Goal: Transaction & Acquisition: Obtain resource

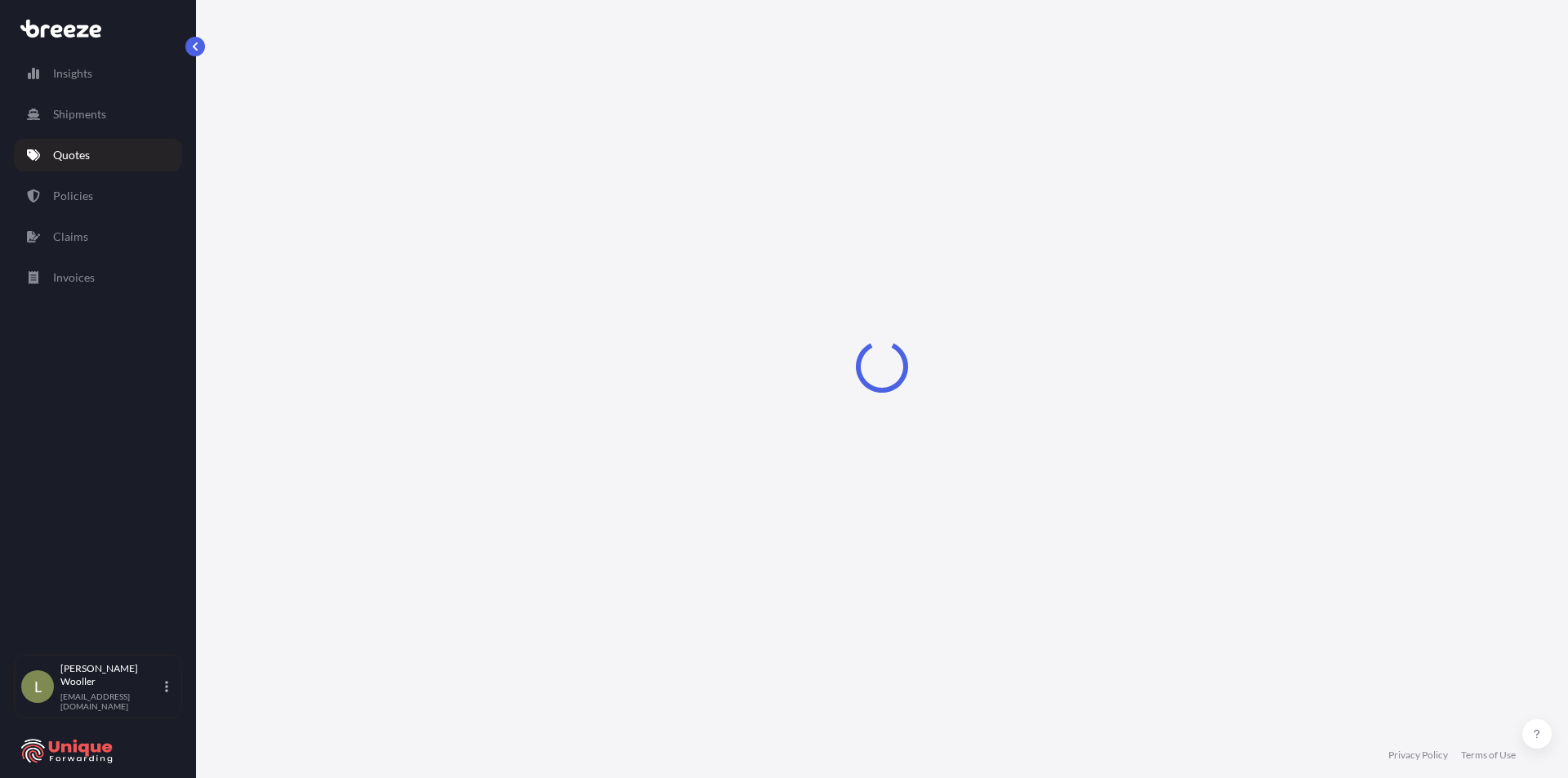
select select "Sea"
select select "1"
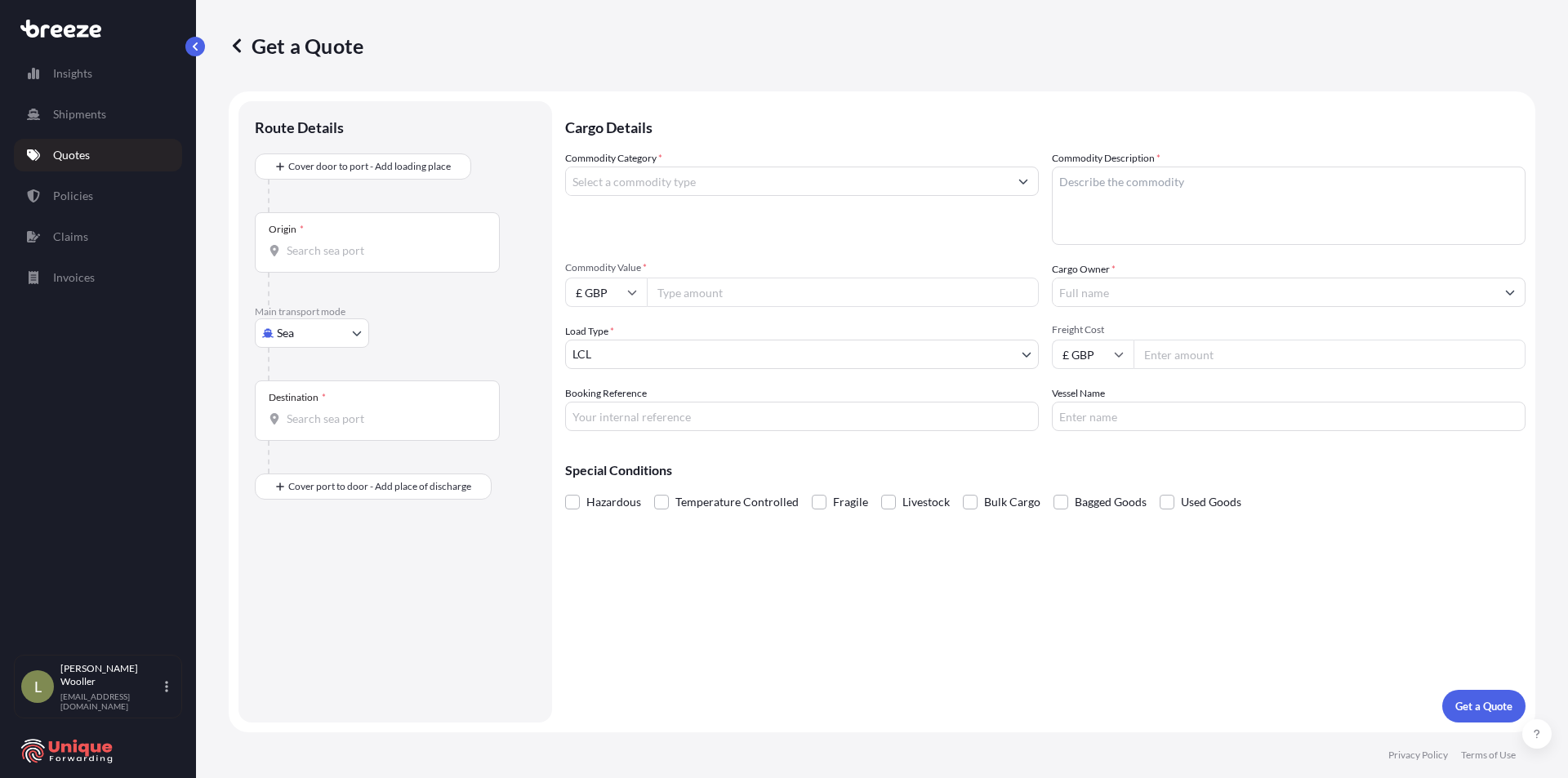
click at [312, 325] on body "Insights Shipments Quotes Policies Claims Invoices L [PERSON_NAME] [EMAIL_ADDRE…" at bounding box center [784, 389] width 1568 height 778
click at [310, 399] on div "Air" at bounding box center [312, 405] width 101 height 29
select select "Air"
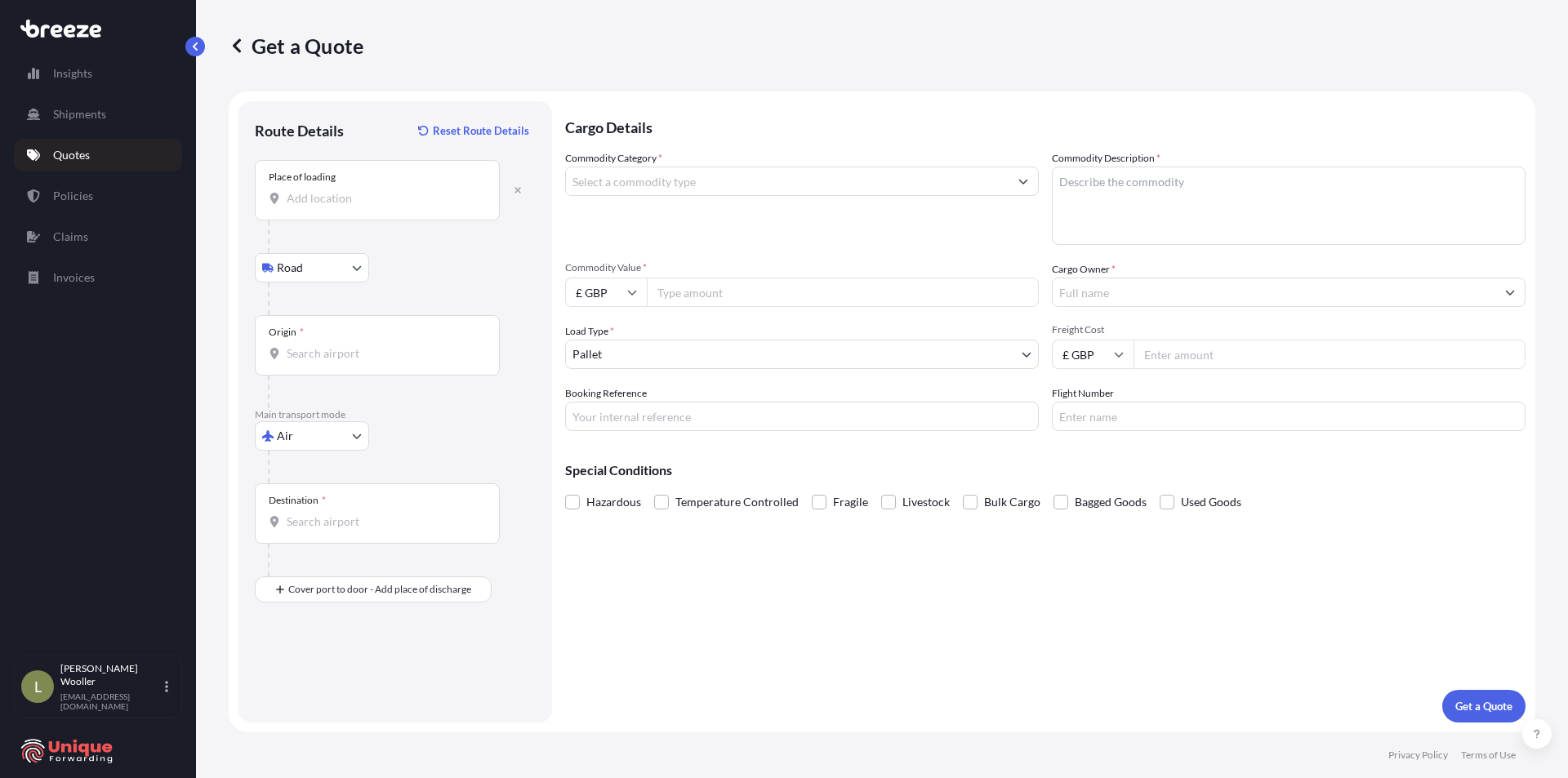
click at [318, 193] on input "Place of loading" at bounding box center [383, 198] width 193 height 16
paste input "[STREET_ADDRESS]"
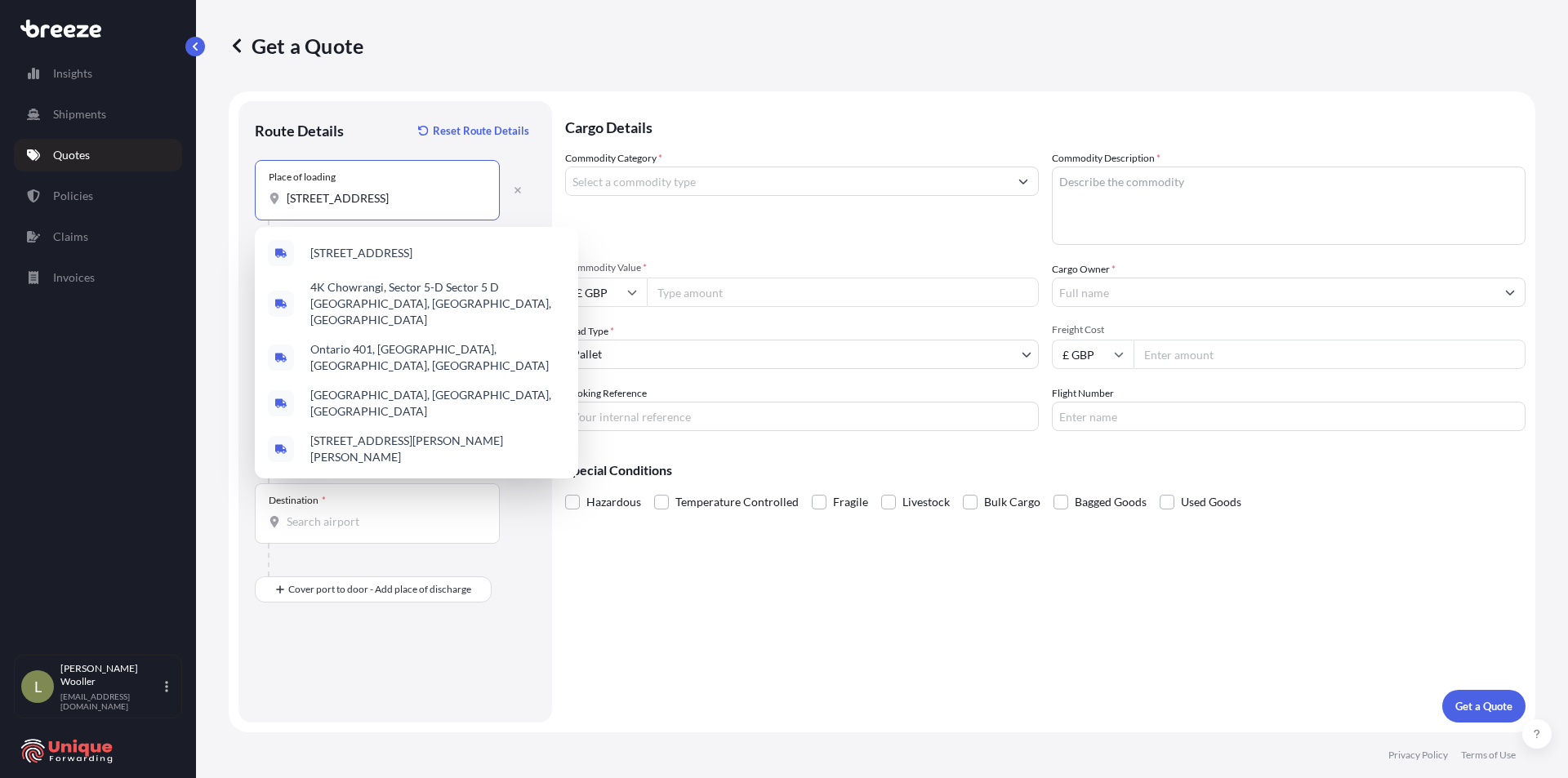
click at [358, 192] on input "[STREET_ADDRESS]" at bounding box center [383, 198] width 193 height 16
click at [303, 194] on input "[STREET_ADDRESS]" at bounding box center [383, 198] width 193 height 16
click at [299, 200] on input "[STREET_ADDRESS]" at bounding box center [383, 198] width 193 height 16
drag, startPoint x: 299, startPoint y: 200, endPoint x: 505, endPoint y: 186, distance: 206.5
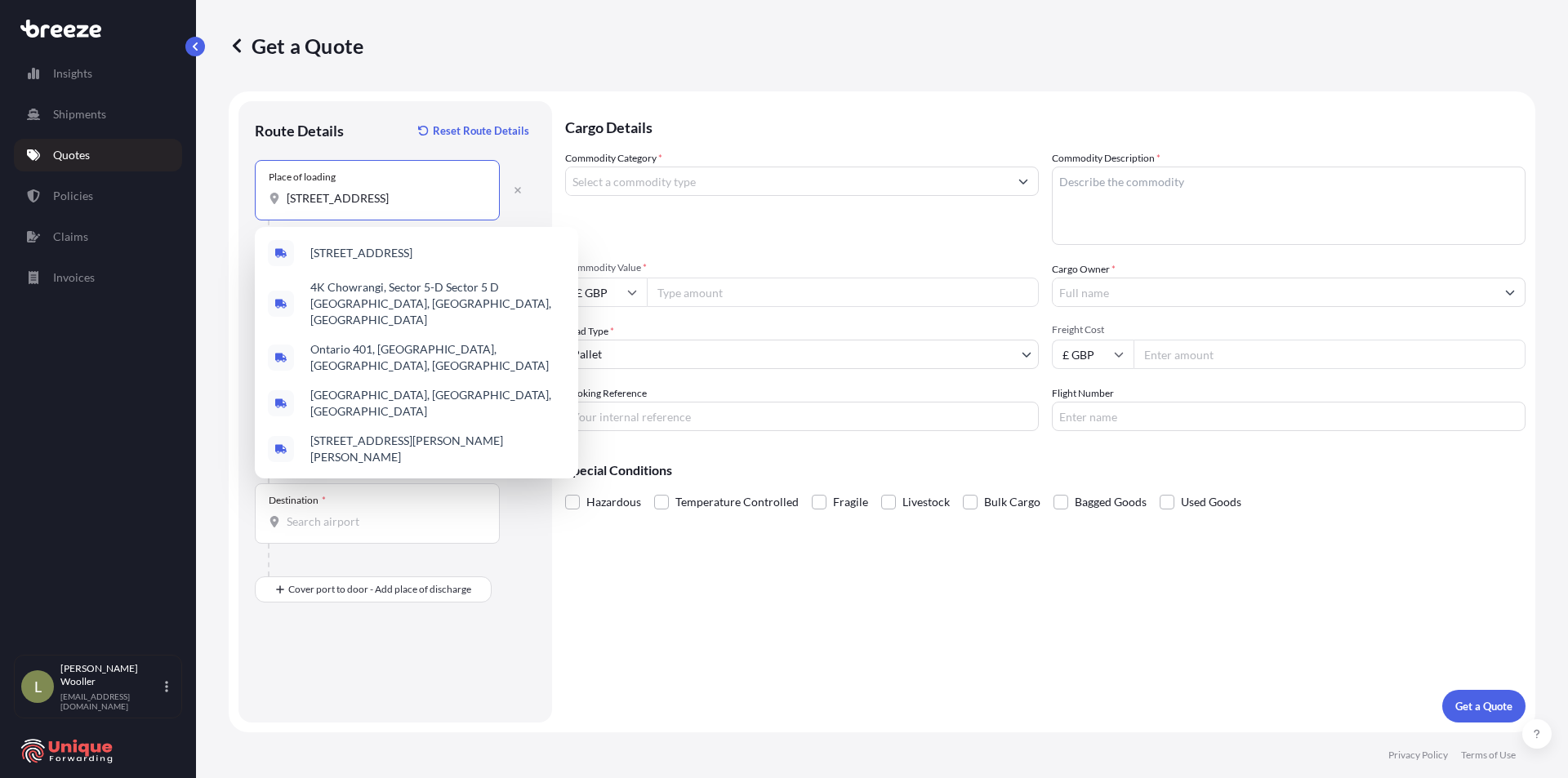
click at [314, 200] on input "[STREET_ADDRESS]" at bounding box center [383, 198] width 193 height 16
click at [518, 186] on icon "button" at bounding box center [518, 190] width 10 height 10
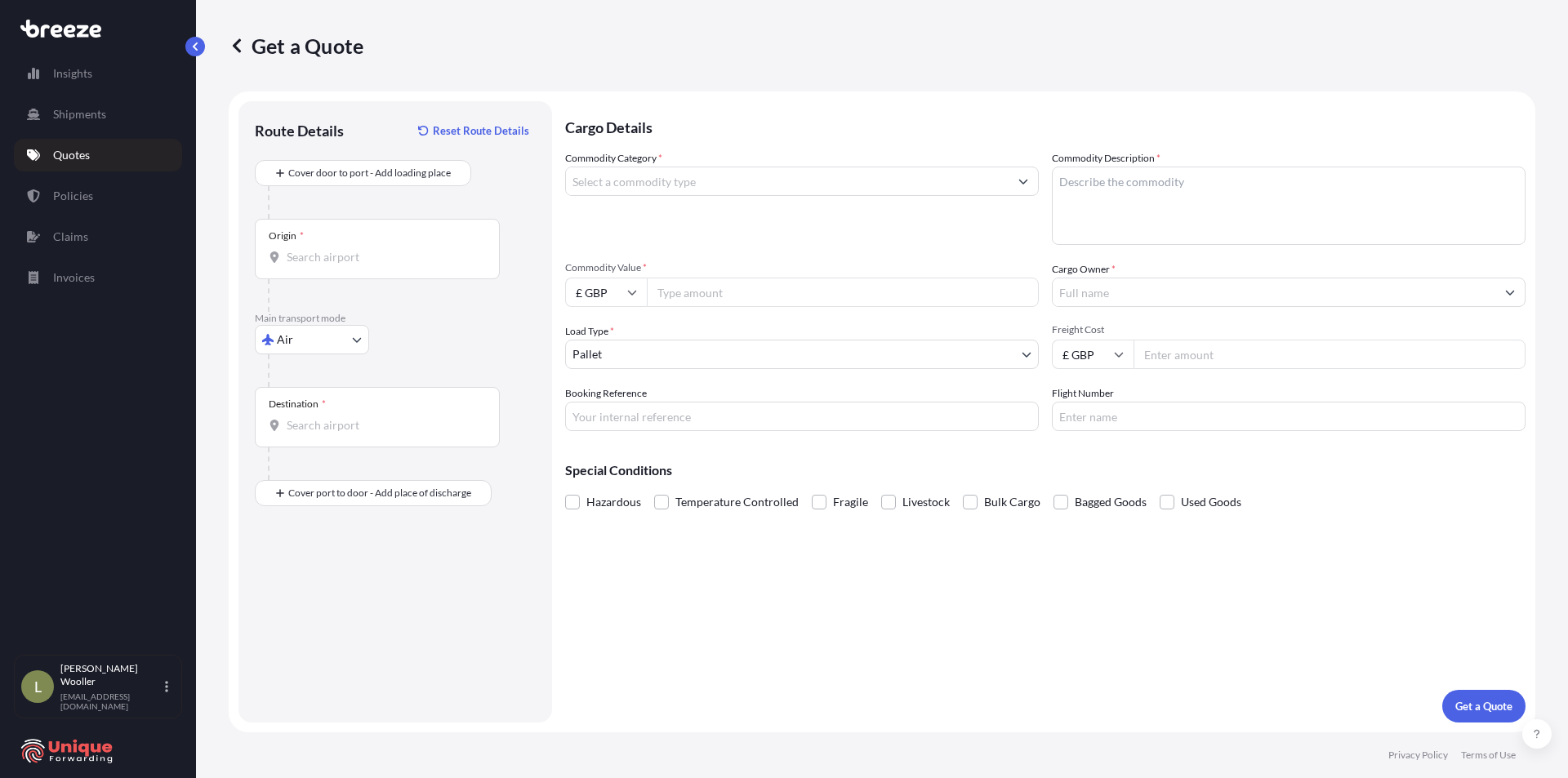
click at [323, 253] on input "Origin *" at bounding box center [383, 257] width 193 height 16
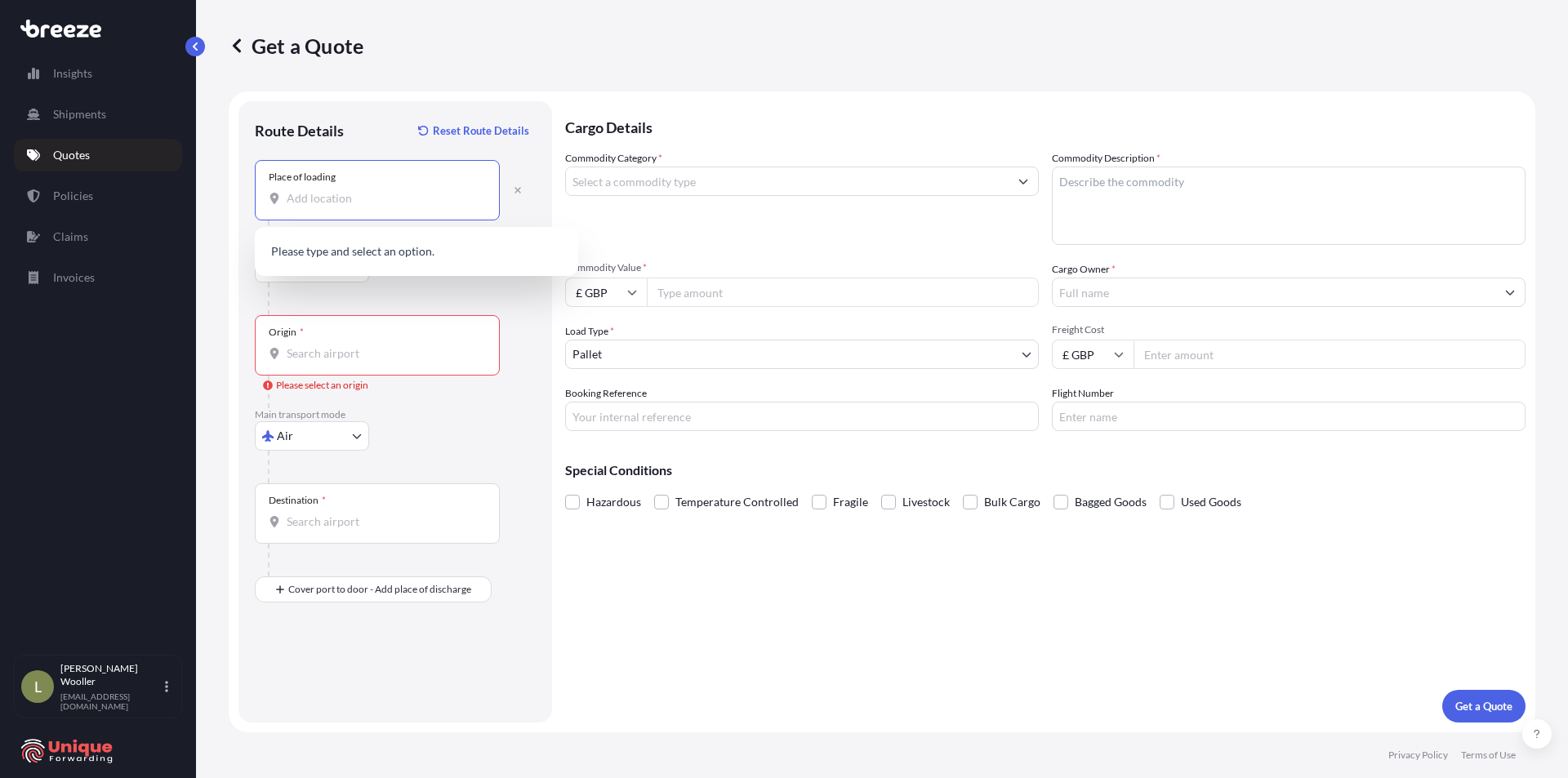
click at [342, 197] on input "Place of loading" at bounding box center [383, 198] width 193 height 16
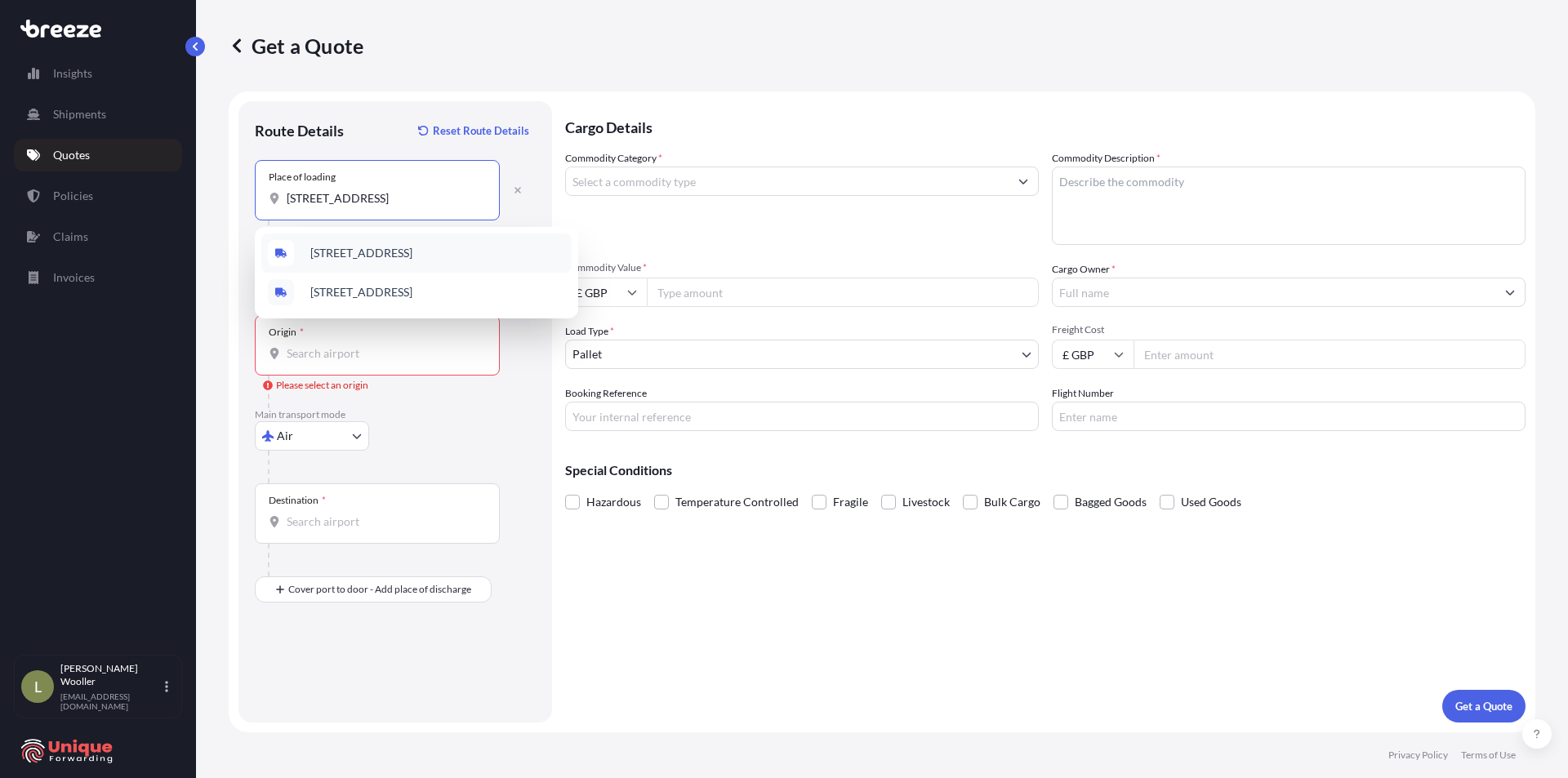
click at [412, 254] on span "[STREET_ADDRESS]" at bounding box center [361, 252] width 102 height 16
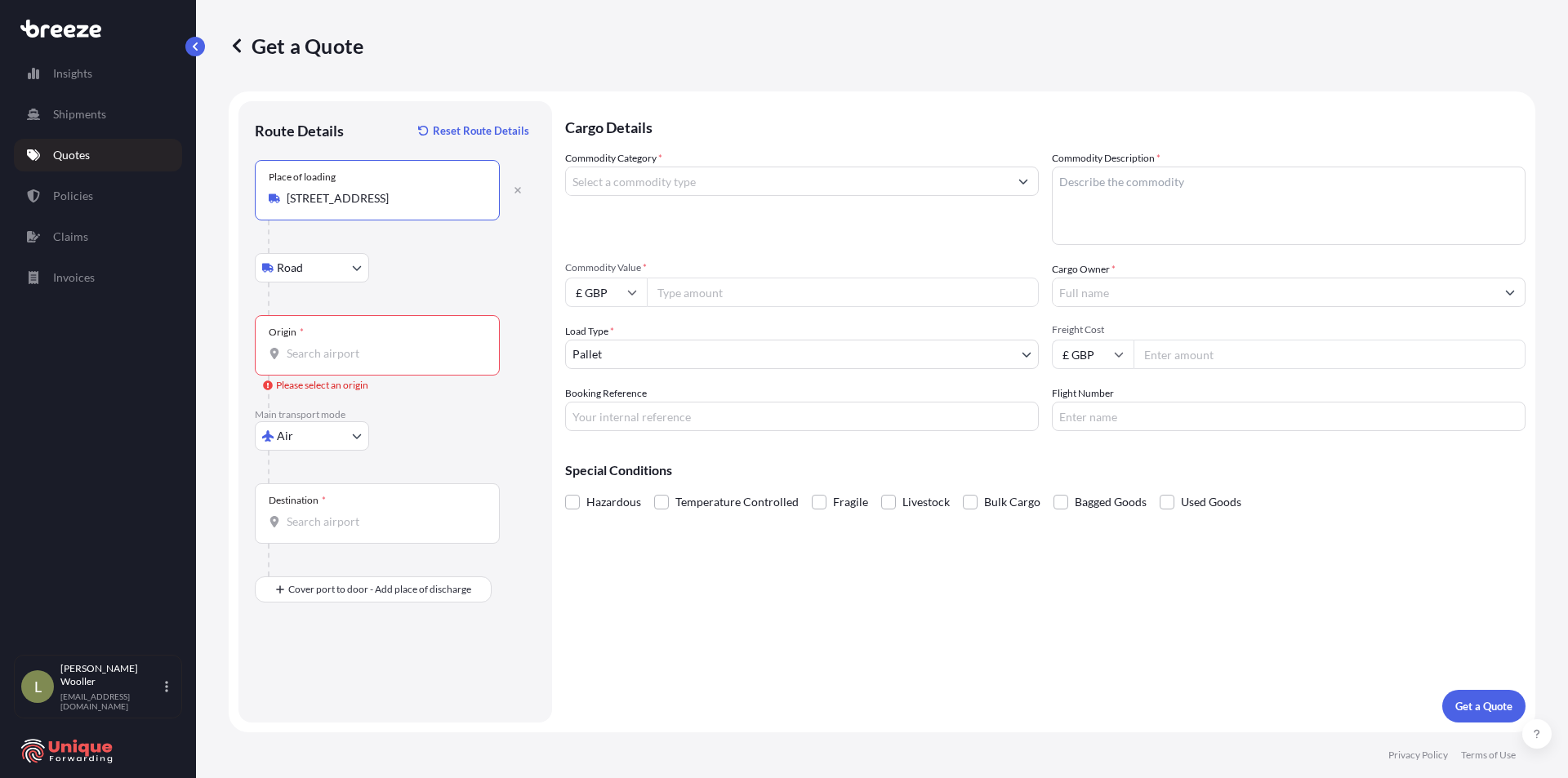
type input "[STREET_ADDRESS]"
click at [373, 349] on input "Origin * Please select an origin" at bounding box center [383, 353] width 193 height 16
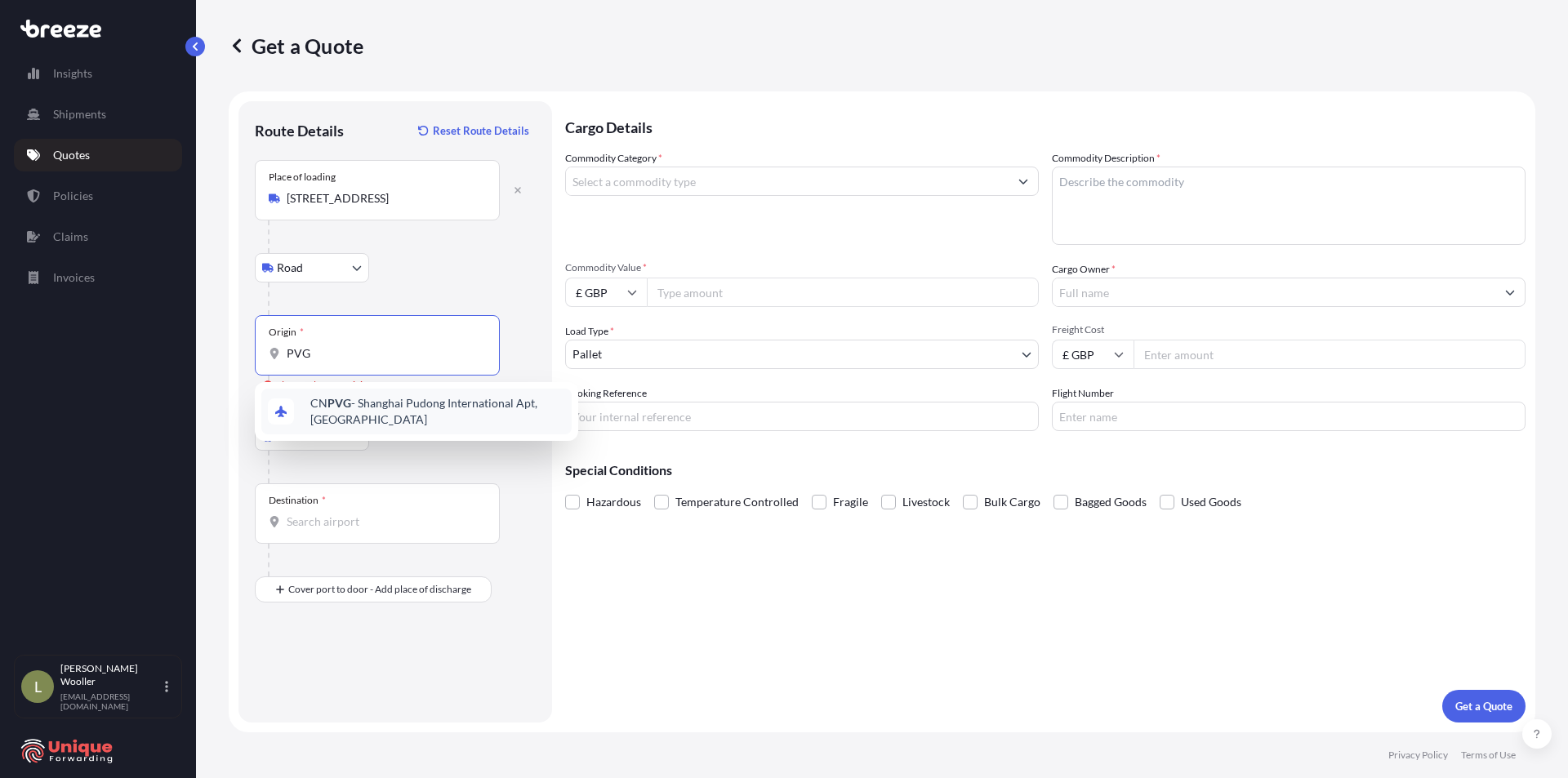
click at [359, 421] on span "CN PVG - Shanghai Pudong International Apt, [GEOGRAPHIC_DATA]" at bounding box center [437, 411] width 255 height 33
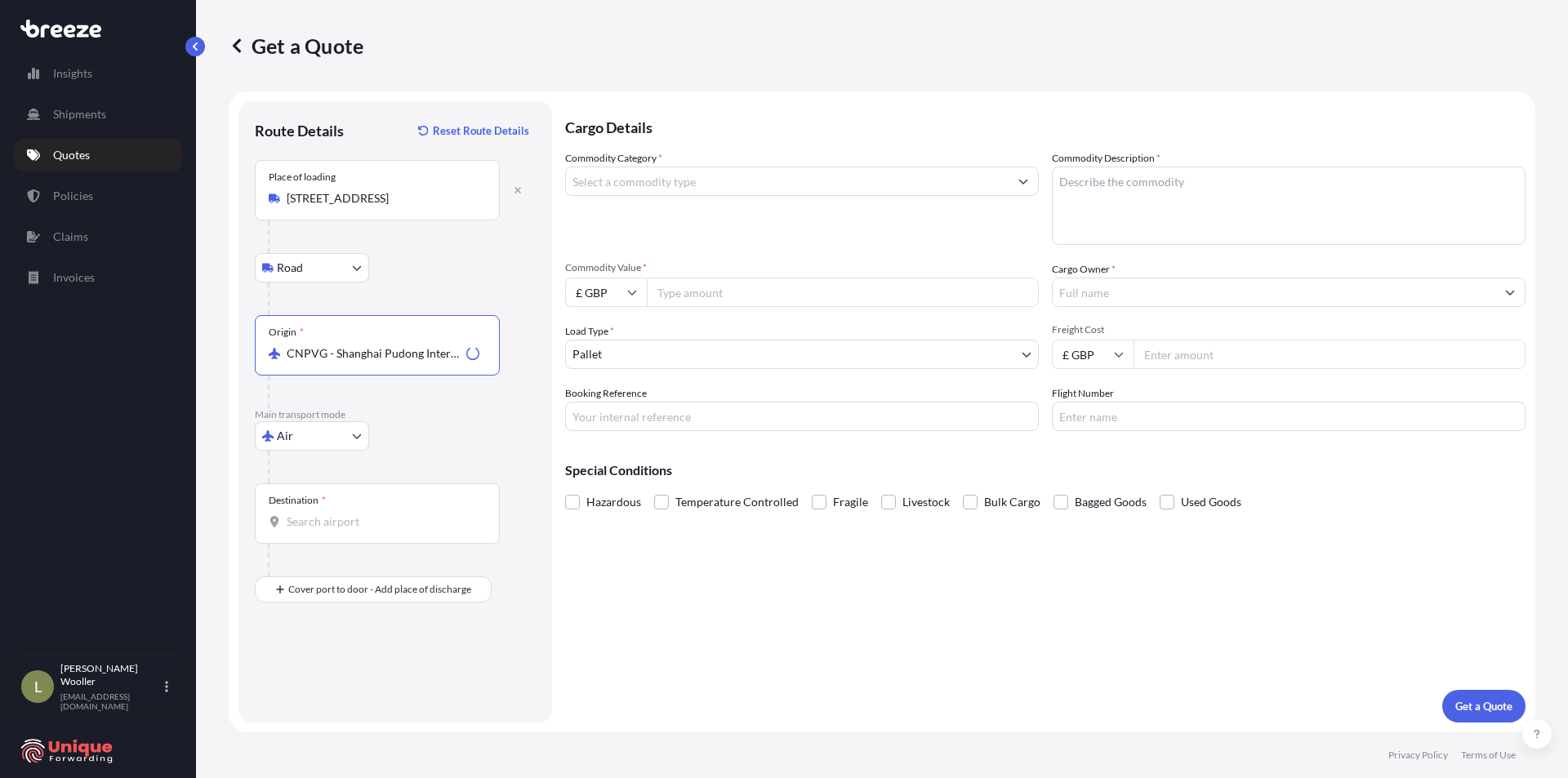
type input "CNPVG - Shanghai Pudong International Apt, [GEOGRAPHIC_DATA]"
click at [357, 521] on input "Destination *" at bounding box center [383, 521] width 193 height 16
click at [340, 531] on div "Destination *" at bounding box center [377, 514] width 245 height 61
click at [340, 530] on input "Destination * Please select a destination" at bounding box center [383, 521] width 193 height 16
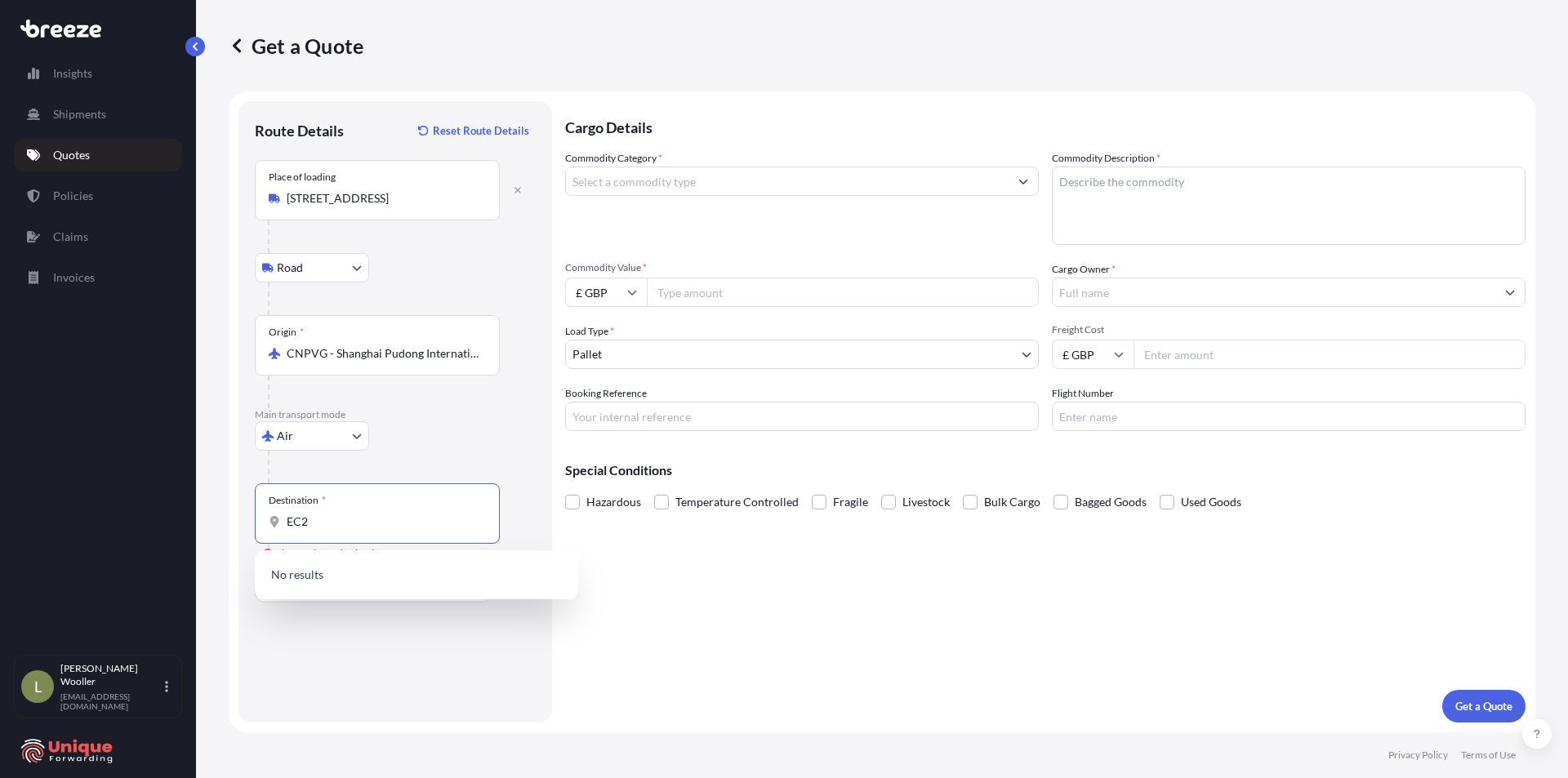
click at [361, 511] on div "Destination * EC2" at bounding box center [377, 514] width 245 height 61
click at [361, 514] on input "EC2" at bounding box center [383, 521] width 193 height 16
click at [359, 515] on input "EC2" at bounding box center [383, 521] width 193 height 16
click at [358, 515] on input "EC2" at bounding box center [383, 521] width 193 height 16
paste input "[STREET_ADDRESS][PERSON_NAME]"
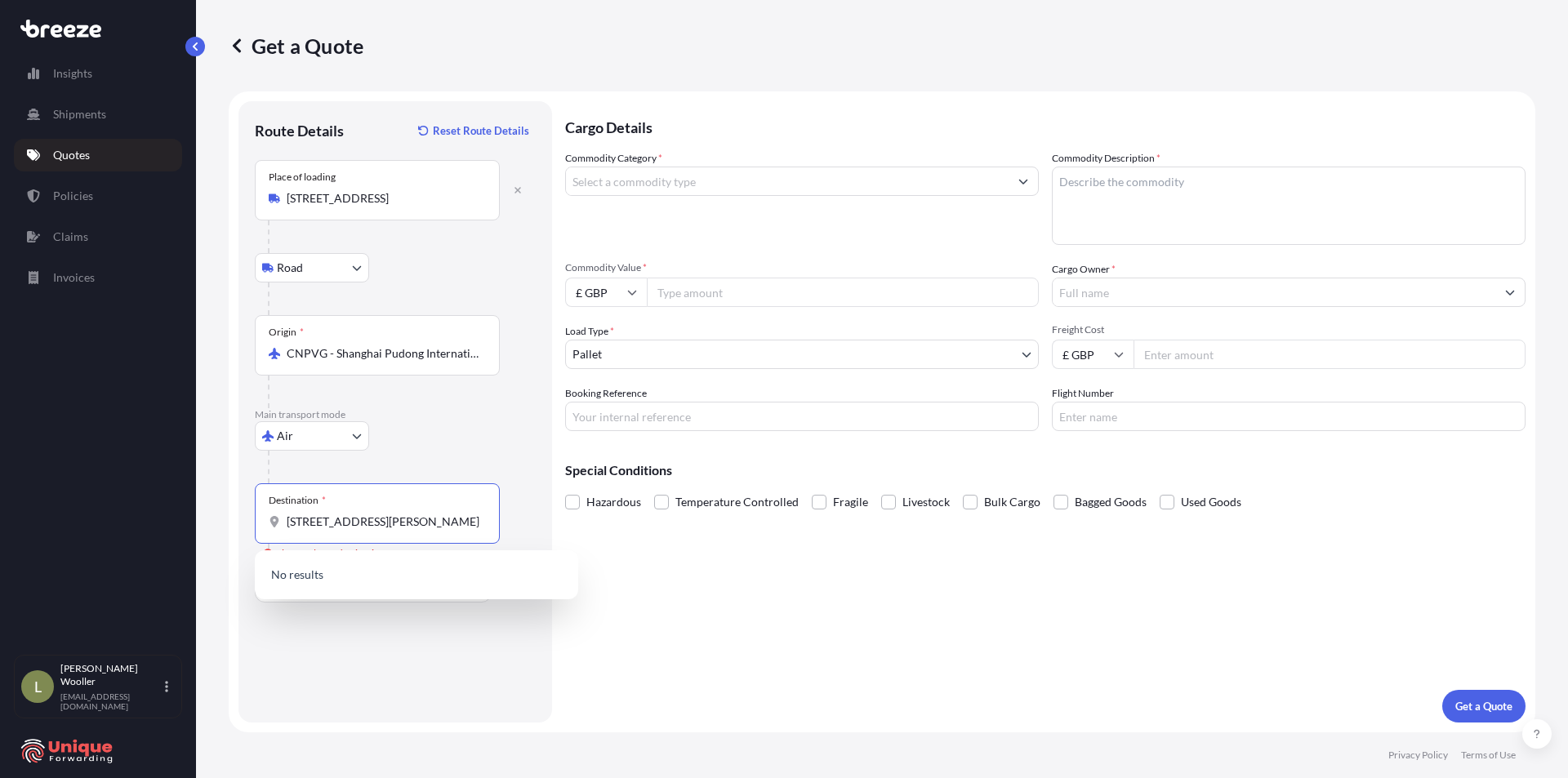
click at [482, 648] on div "Route Details Reset Route Details Place of loading [STREET_ADDRESS][GEOGRAPHIC_…" at bounding box center [395, 412] width 281 height 589
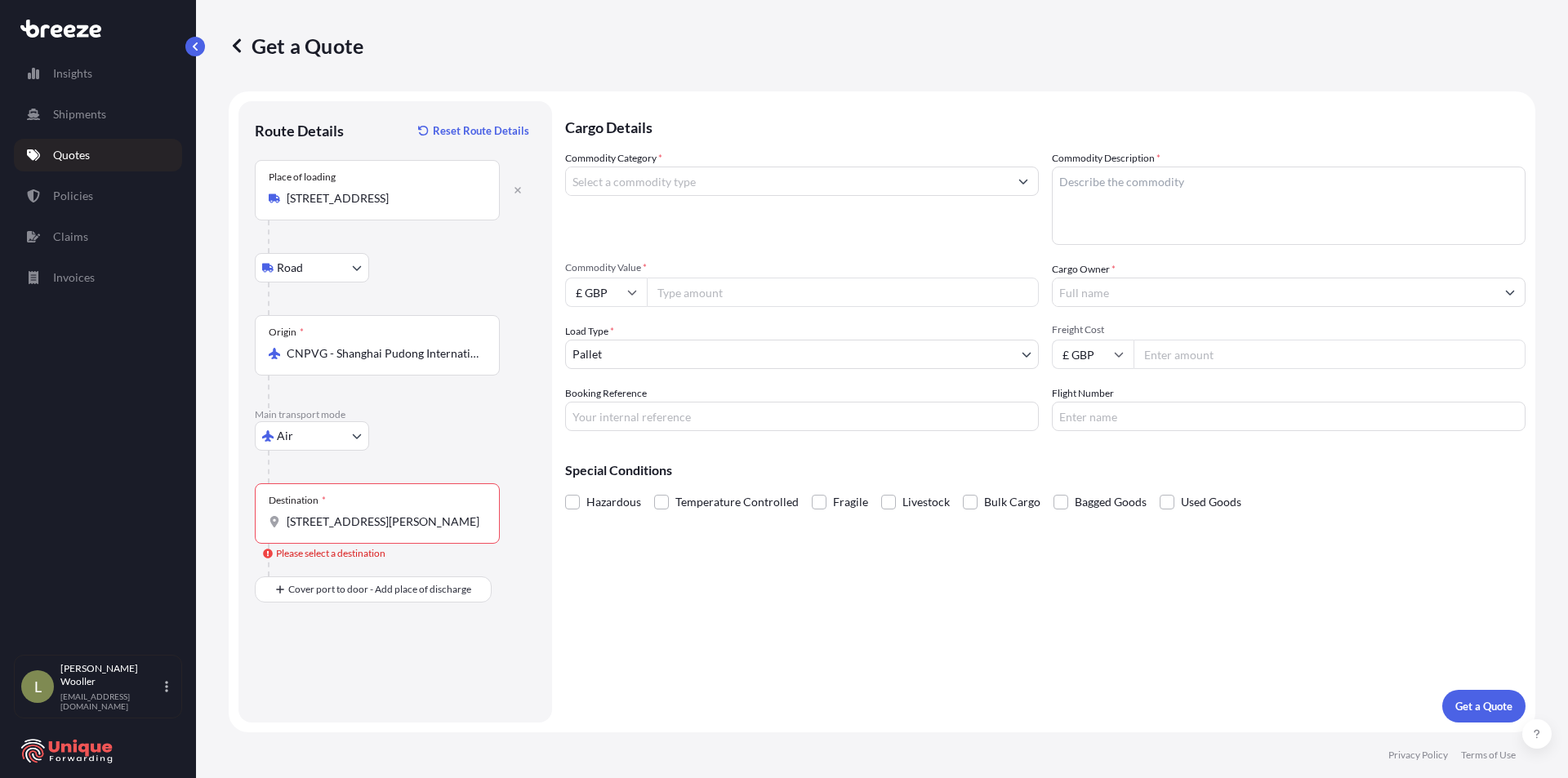
click at [399, 528] on input "[STREET_ADDRESS][PERSON_NAME]" at bounding box center [383, 521] width 193 height 16
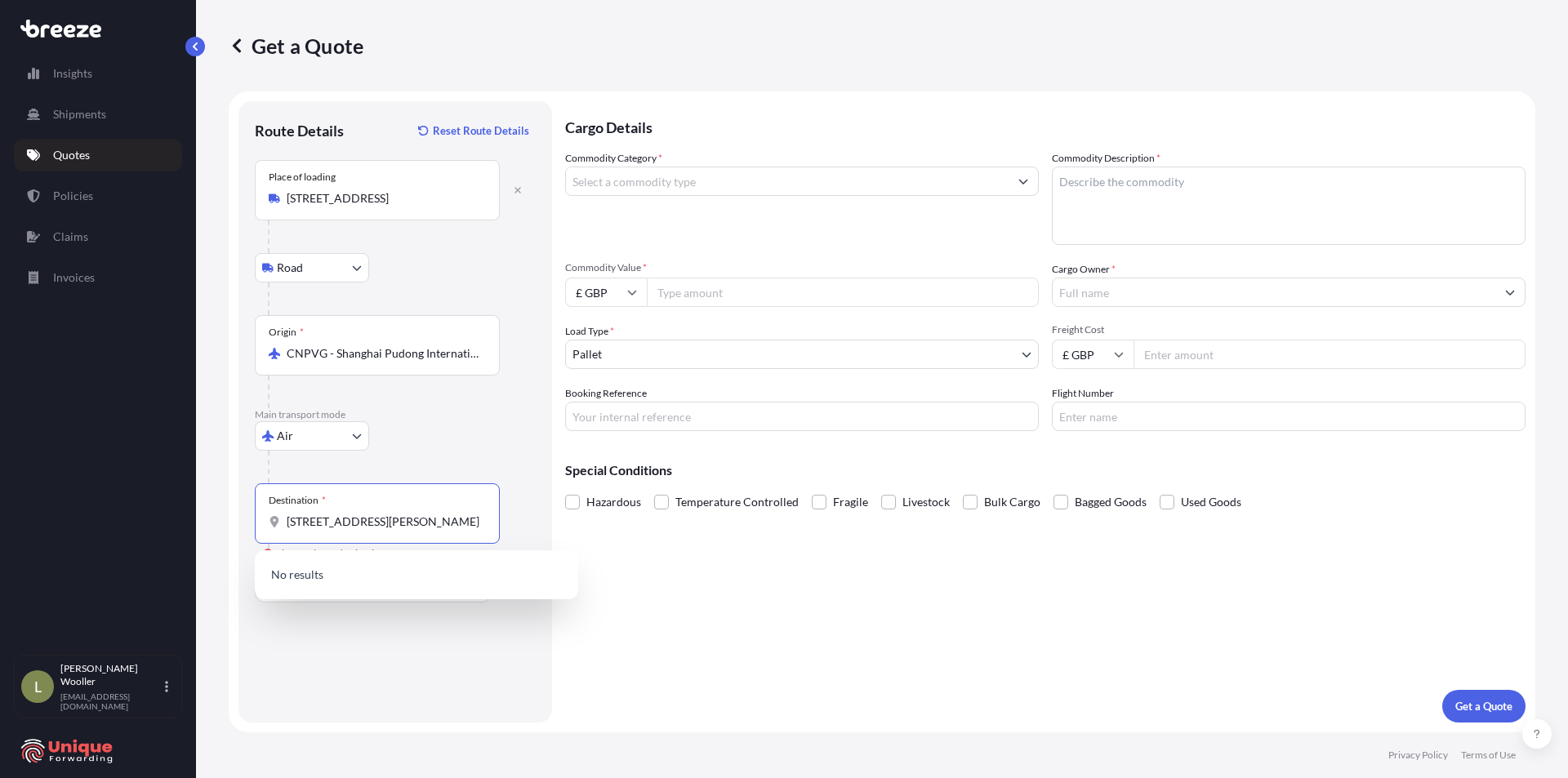
click at [463, 527] on input "[STREET_ADDRESS][PERSON_NAME]" at bounding box center [383, 521] width 193 height 16
drag, startPoint x: 405, startPoint y: 522, endPoint x: 376, endPoint y: 523, distance: 29.0
click at [376, 523] on input "[STREET_ADDRESS][PERSON_NAME]" at bounding box center [383, 521] width 193 height 16
click at [436, 521] on input "EC2A 4QS" at bounding box center [383, 521] width 193 height 16
click at [425, 625] on div "Route Details Reset Route Details Place of loading [STREET_ADDRESS][GEOGRAPHIC_…" at bounding box center [395, 412] width 281 height 589
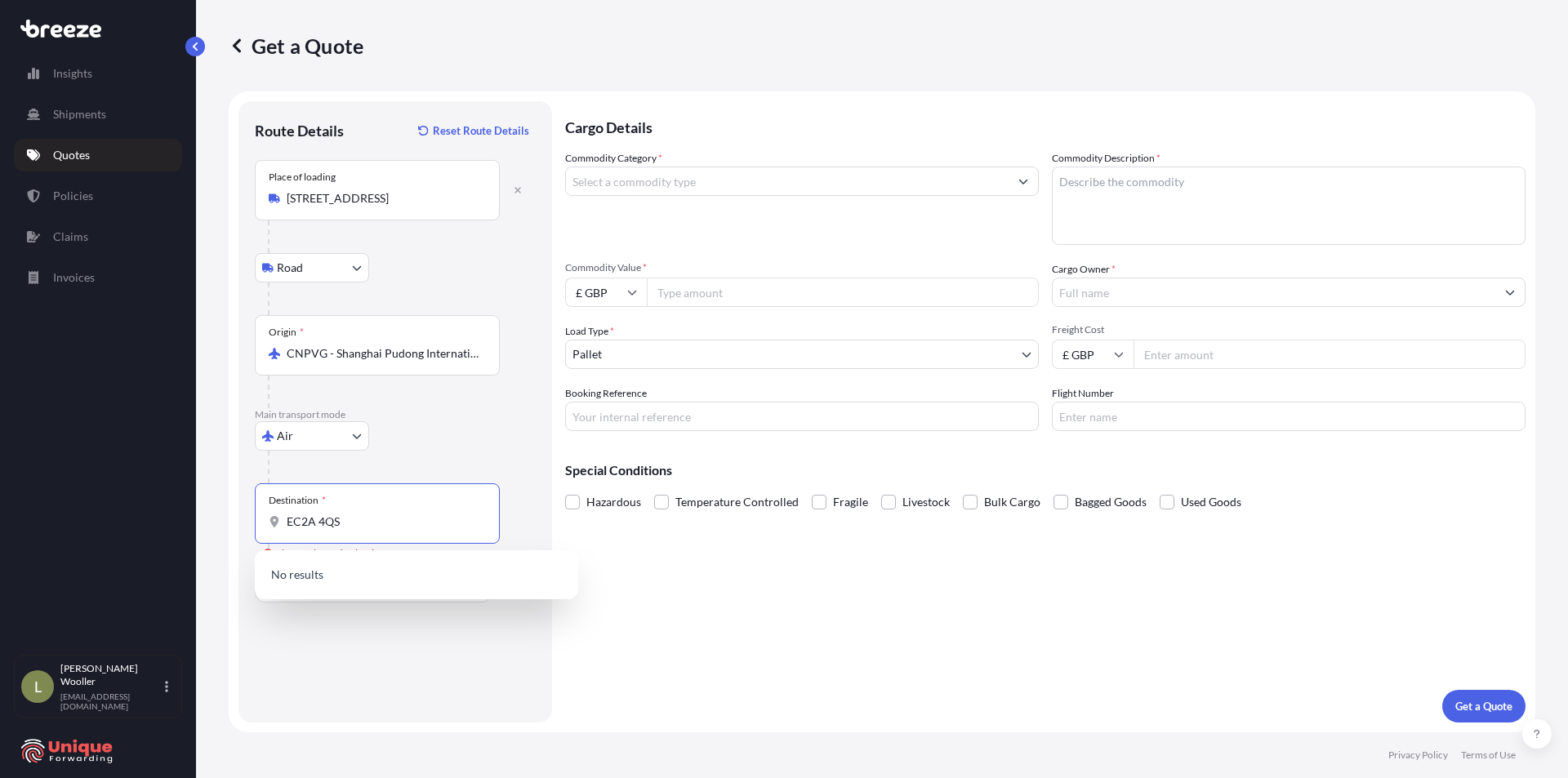
drag, startPoint x: 395, startPoint y: 525, endPoint x: 231, endPoint y: 522, distance: 164.0
click at [231, 522] on form "Route Details Reset Route Details Place of loading [STREET_ADDRESS][GEOGRAPHIC_…" at bounding box center [882, 412] width 1307 height 641
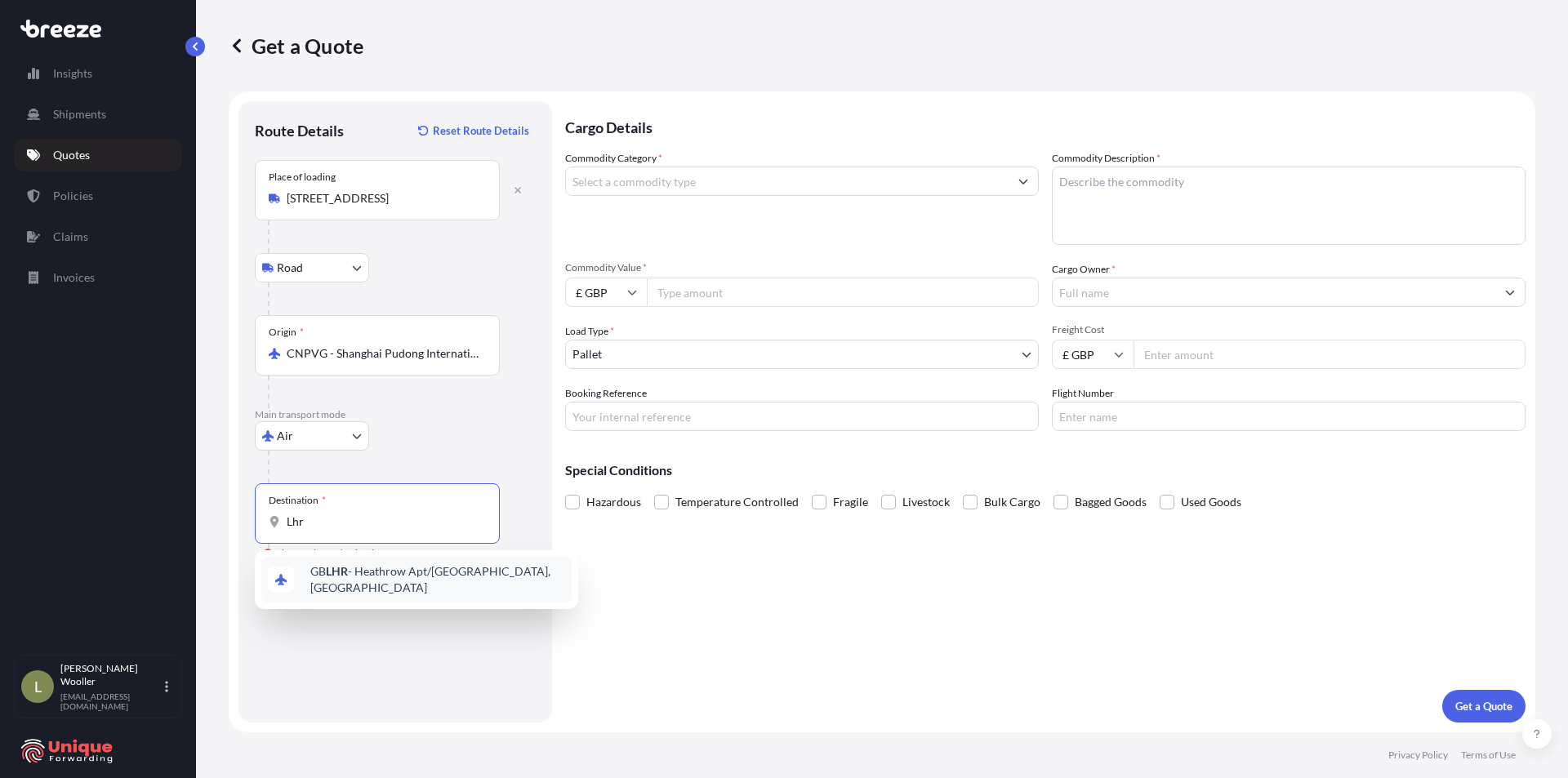
click at [357, 574] on span "GB LHR - Heathrow Apt/[GEOGRAPHIC_DATA], [GEOGRAPHIC_DATA]" at bounding box center [437, 580] width 255 height 33
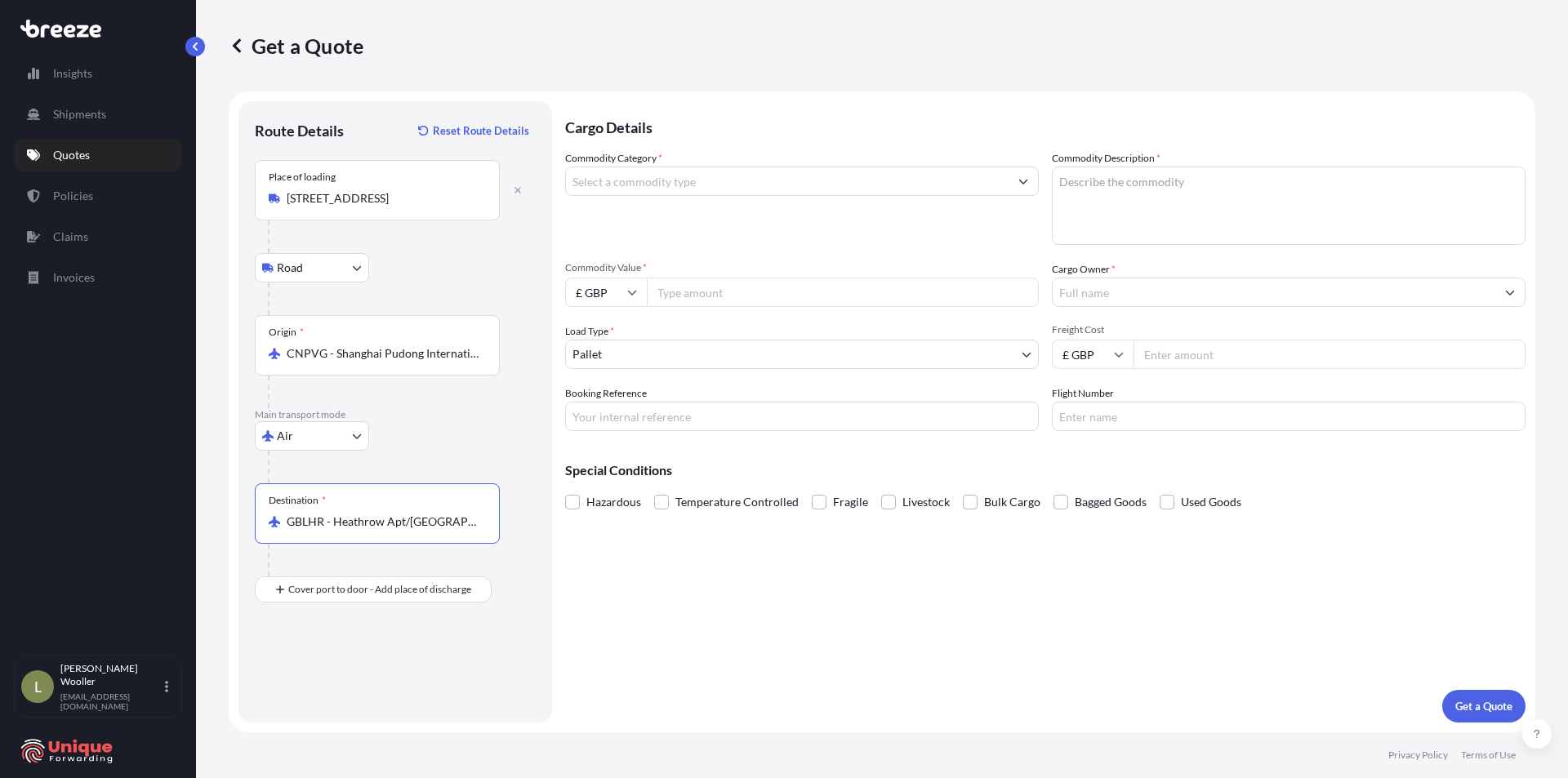
type input "GBLHR - Heathrow Apt/[GEOGRAPHIC_DATA], [GEOGRAPHIC_DATA]"
click at [371, 690] on div "Place of Discharge" at bounding box center [377, 669] width 245 height 61
click at [371, 685] on input "Place of Discharge" at bounding box center [383, 676] width 193 height 16
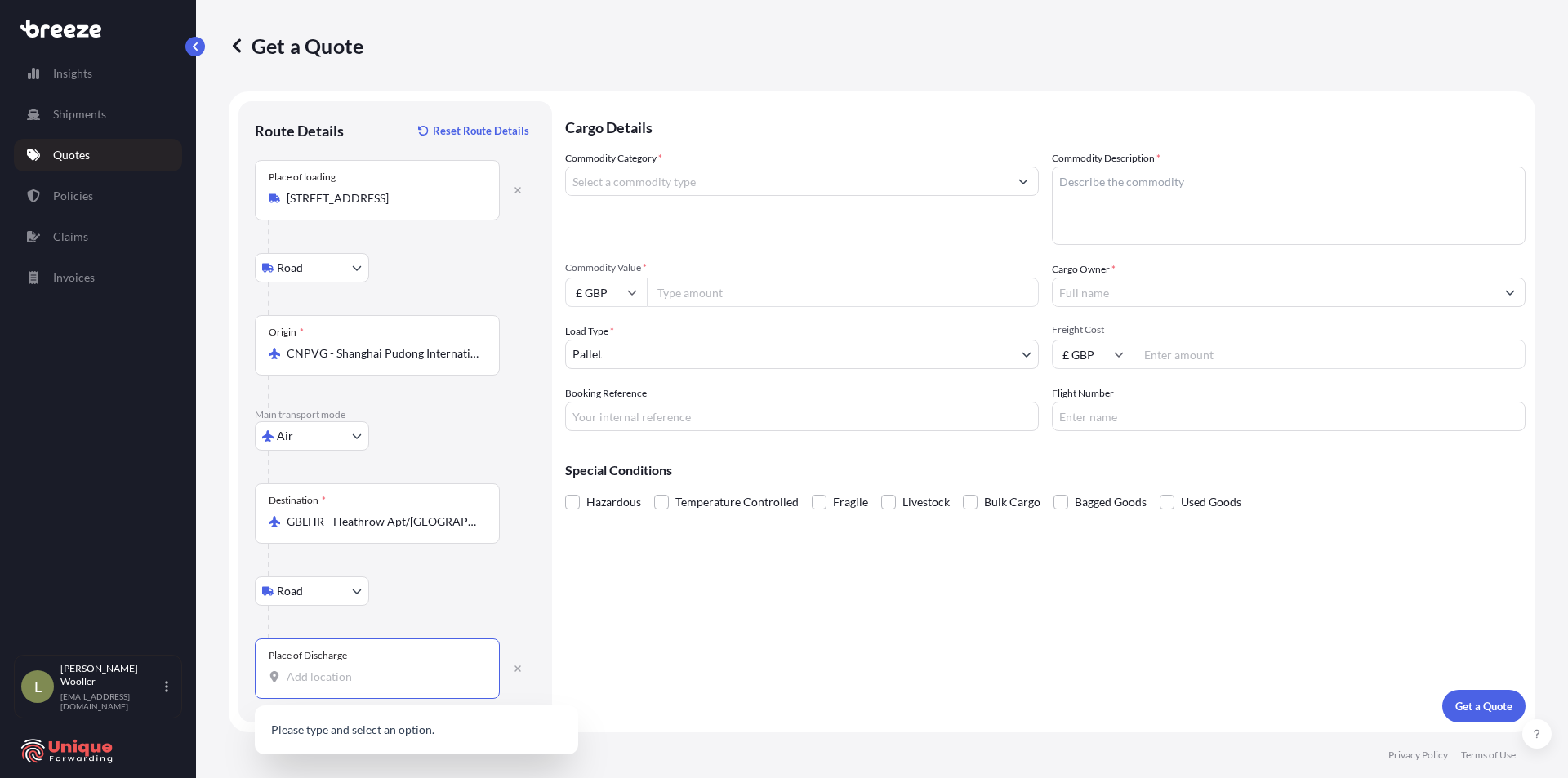
paste input "[STREET_ADDRESS][PERSON_NAME]"
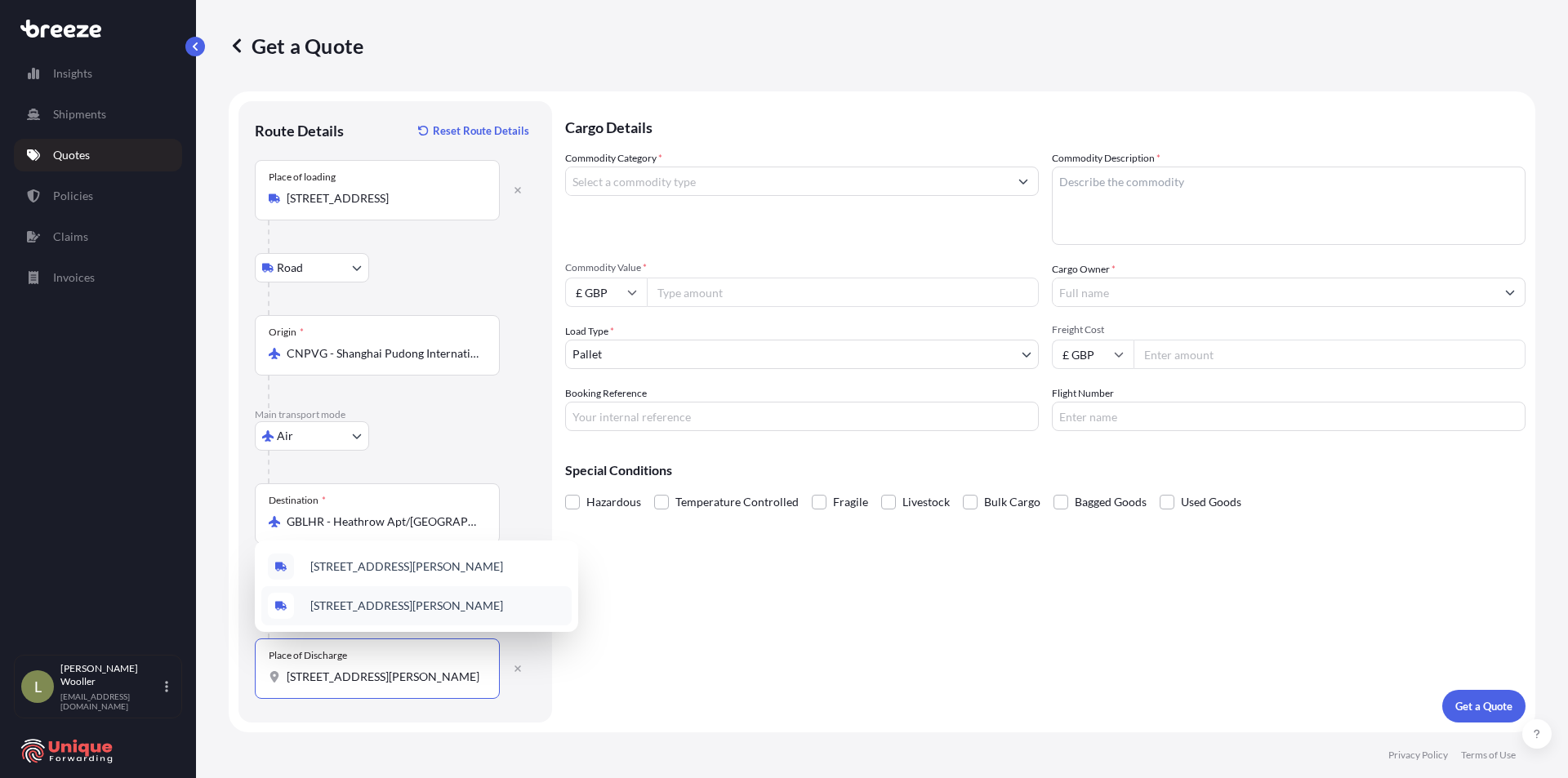
click at [395, 609] on span "[STREET_ADDRESS][PERSON_NAME]" at bounding box center [406, 606] width 193 height 16
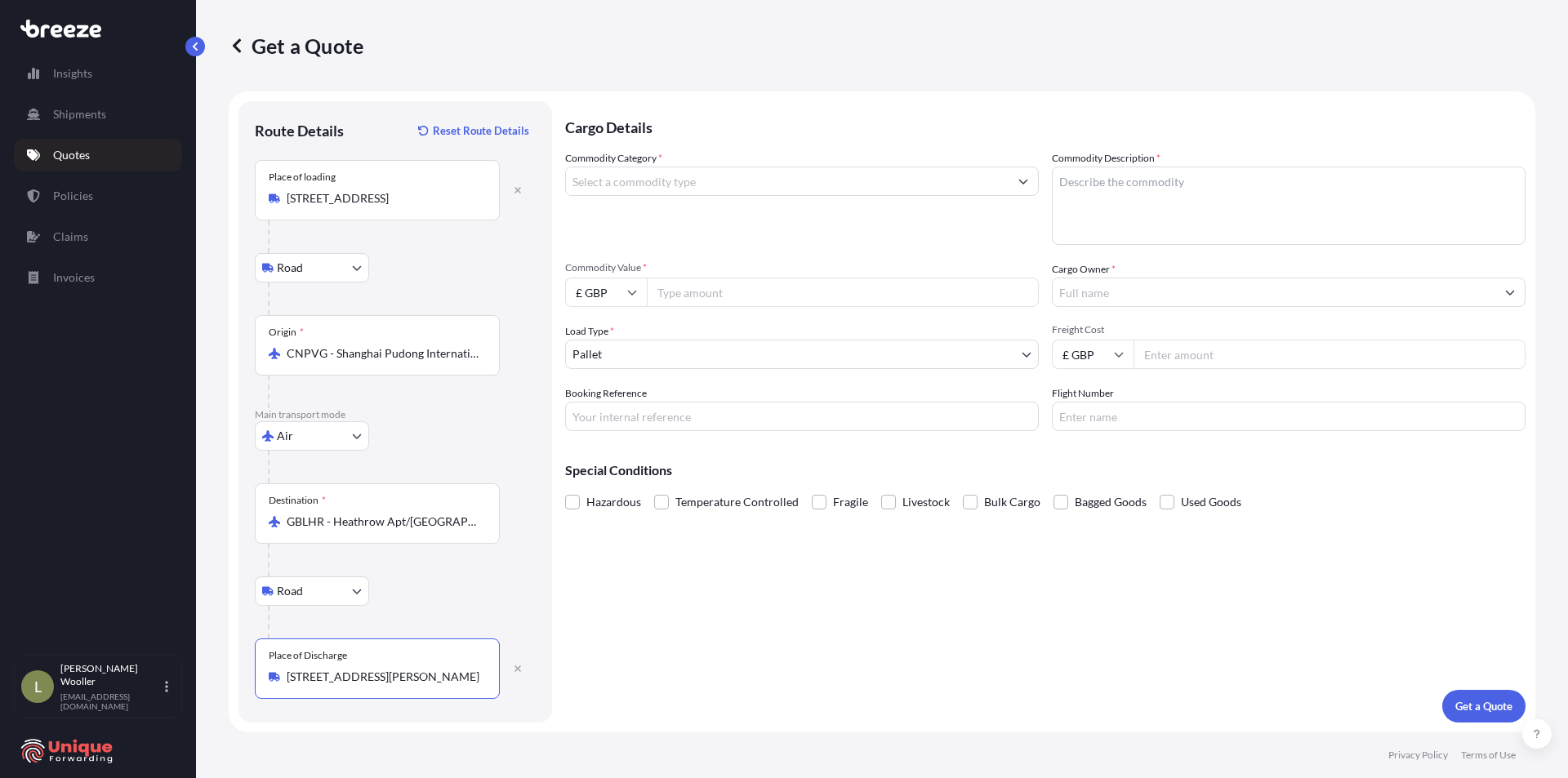
type input "[STREET_ADDRESS][PERSON_NAME]"
click at [911, 623] on div "Cargo Details Commodity Category * Commodity Description * Commodity Value * £ …" at bounding box center [1046, 411] width 961 height 622
click at [468, 683] on input "[STREET_ADDRESS][PERSON_NAME]" at bounding box center [383, 676] width 193 height 16
drag, startPoint x: 481, startPoint y: 681, endPoint x: 269, endPoint y: 671, distance: 212.2
click at [269, 671] on div "[STREET_ADDRESS][PERSON_NAME]" at bounding box center [377, 676] width 217 height 16
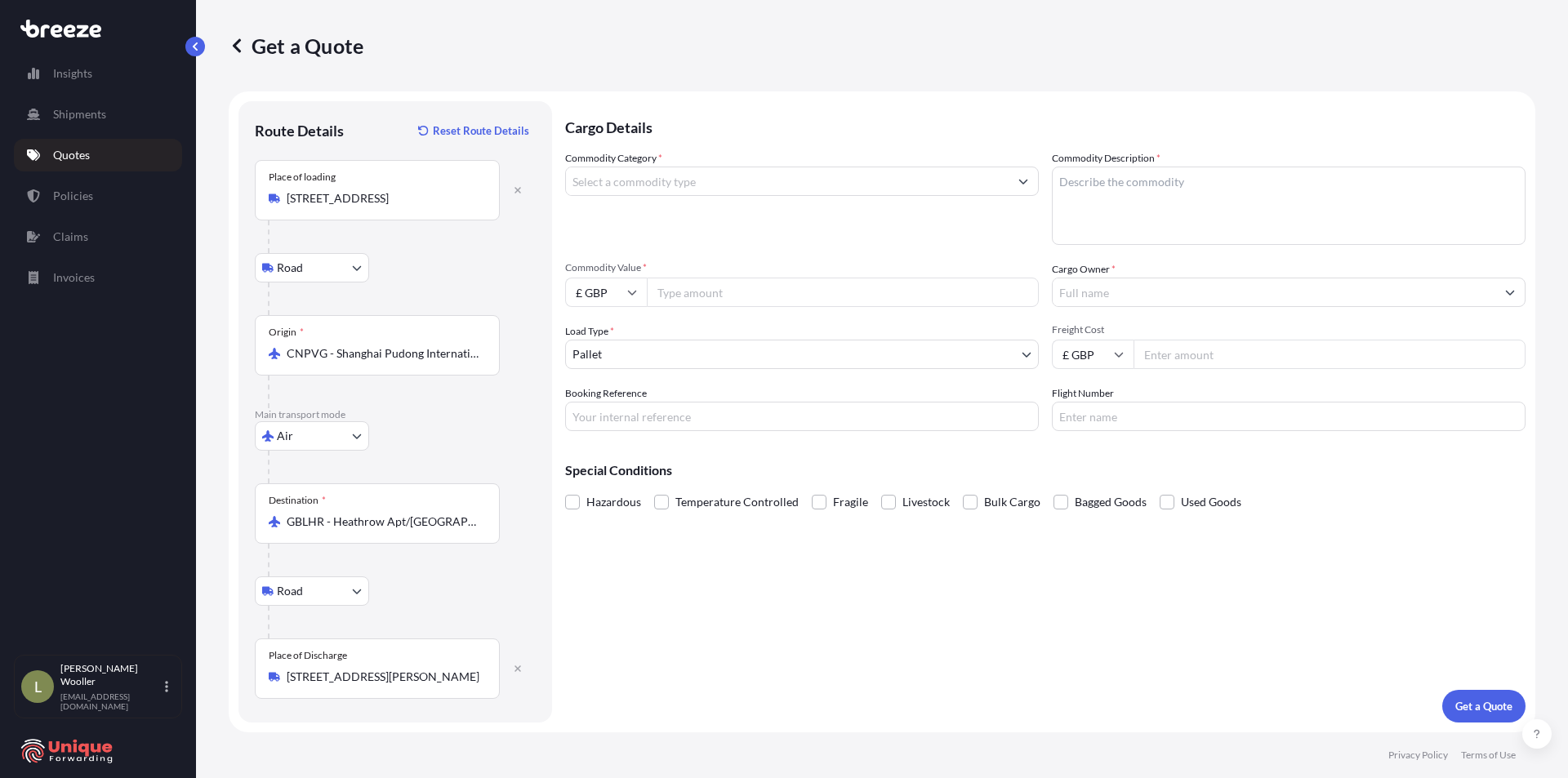
copy icon
click at [395, 676] on input "[STREET_ADDRESS][PERSON_NAME]" at bounding box center [383, 676] width 193 height 16
click at [658, 183] on input "Commodity Category *" at bounding box center [787, 181] width 442 height 29
type input "g"
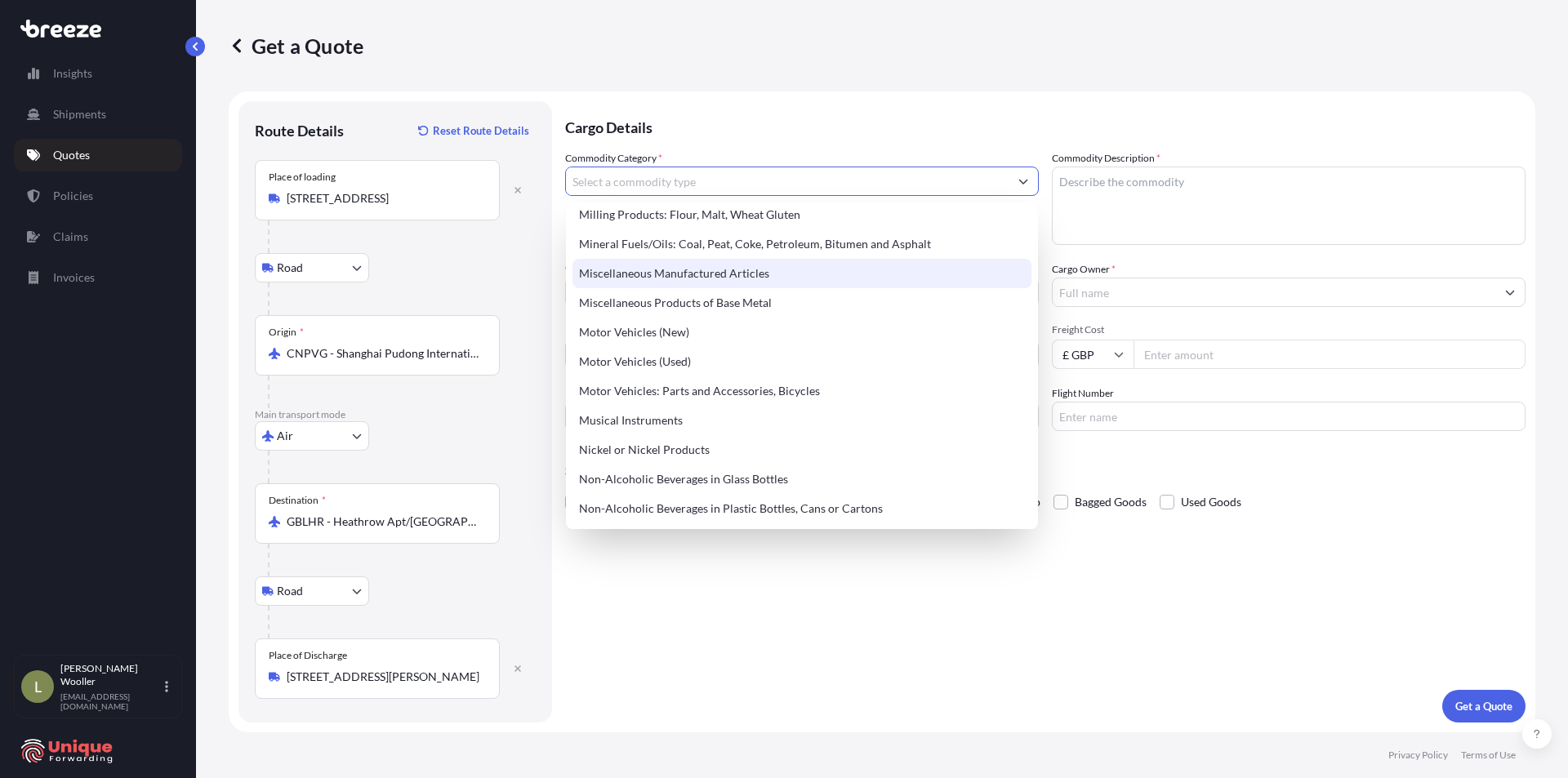
scroll to position [2287, 0]
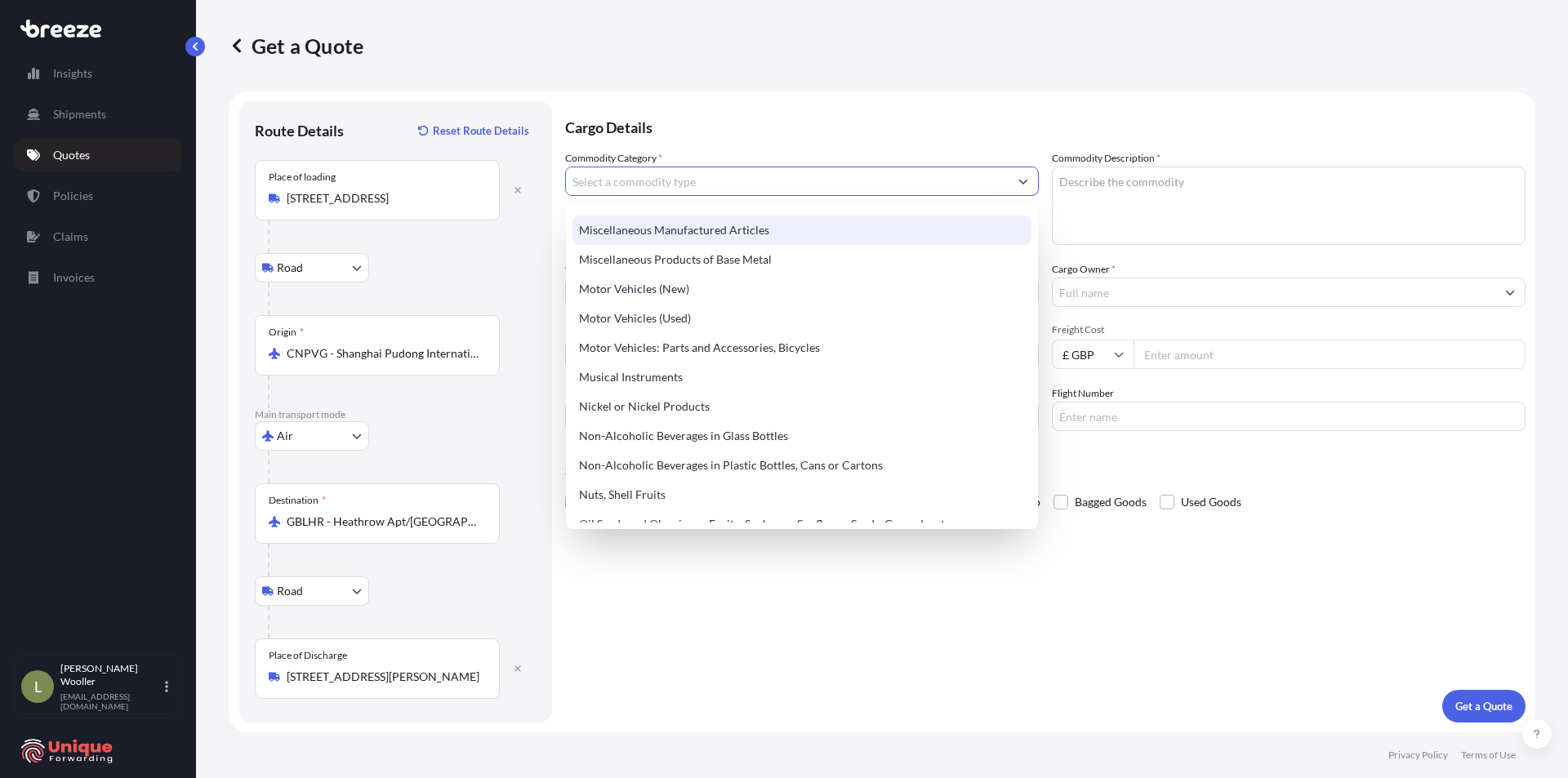
click at [746, 232] on div "Miscellaneous Manufactured Articles" at bounding box center [803, 230] width 459 height 29
type input "Miscellaneous Manufactured Articles"
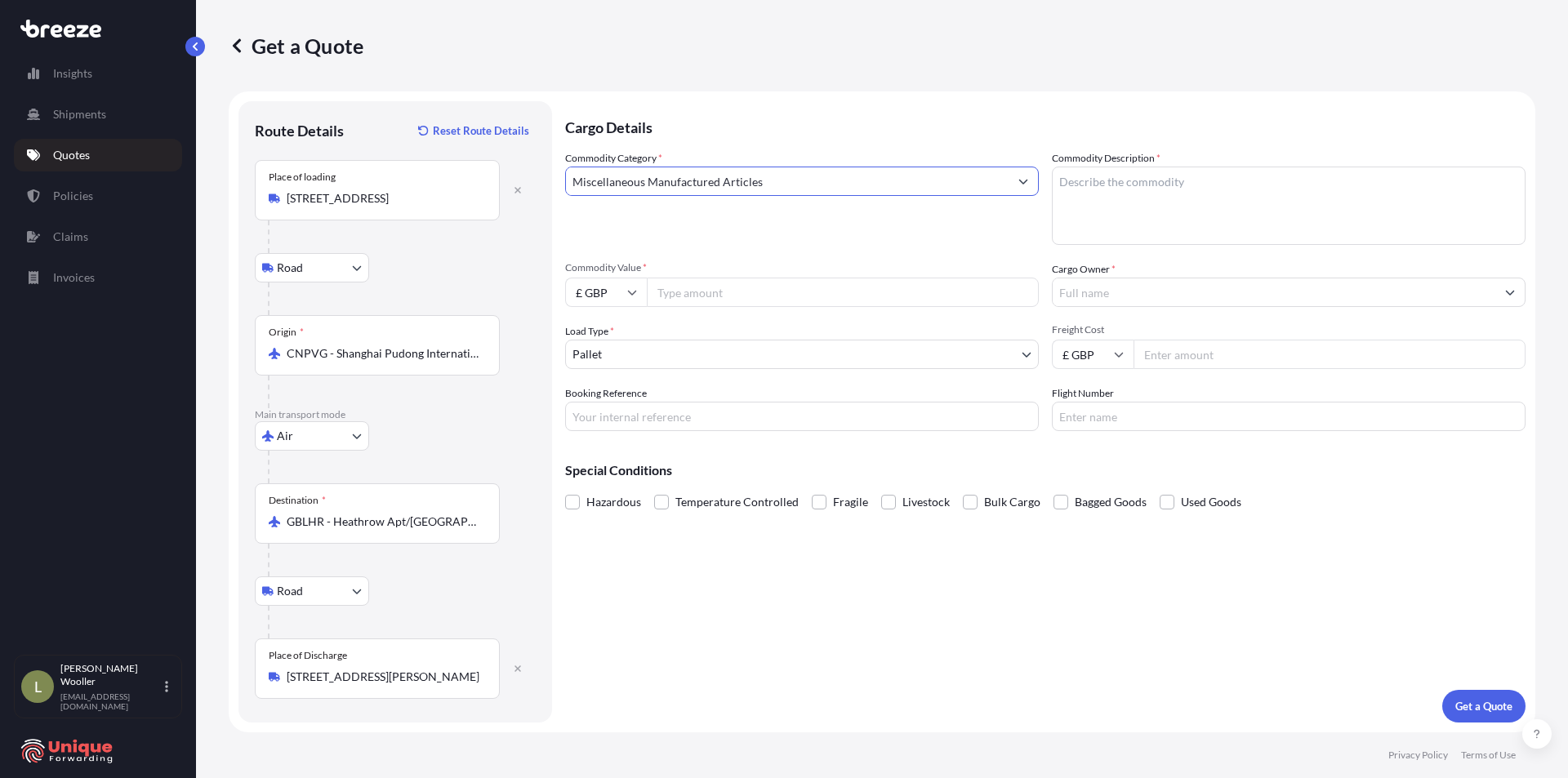
click at [1239, 206] on textarea "Commodity Description *" at bounding box center [1289, 205] width 474 height 78
type textarea "Gym equipment"
click at [631, 293] on icon at bounding box center [633, 293] width 10 height 10
click at [602, 405] on div "$ USD" at bounding box center [607, 405] width 69 height 31
type input "$ USD"
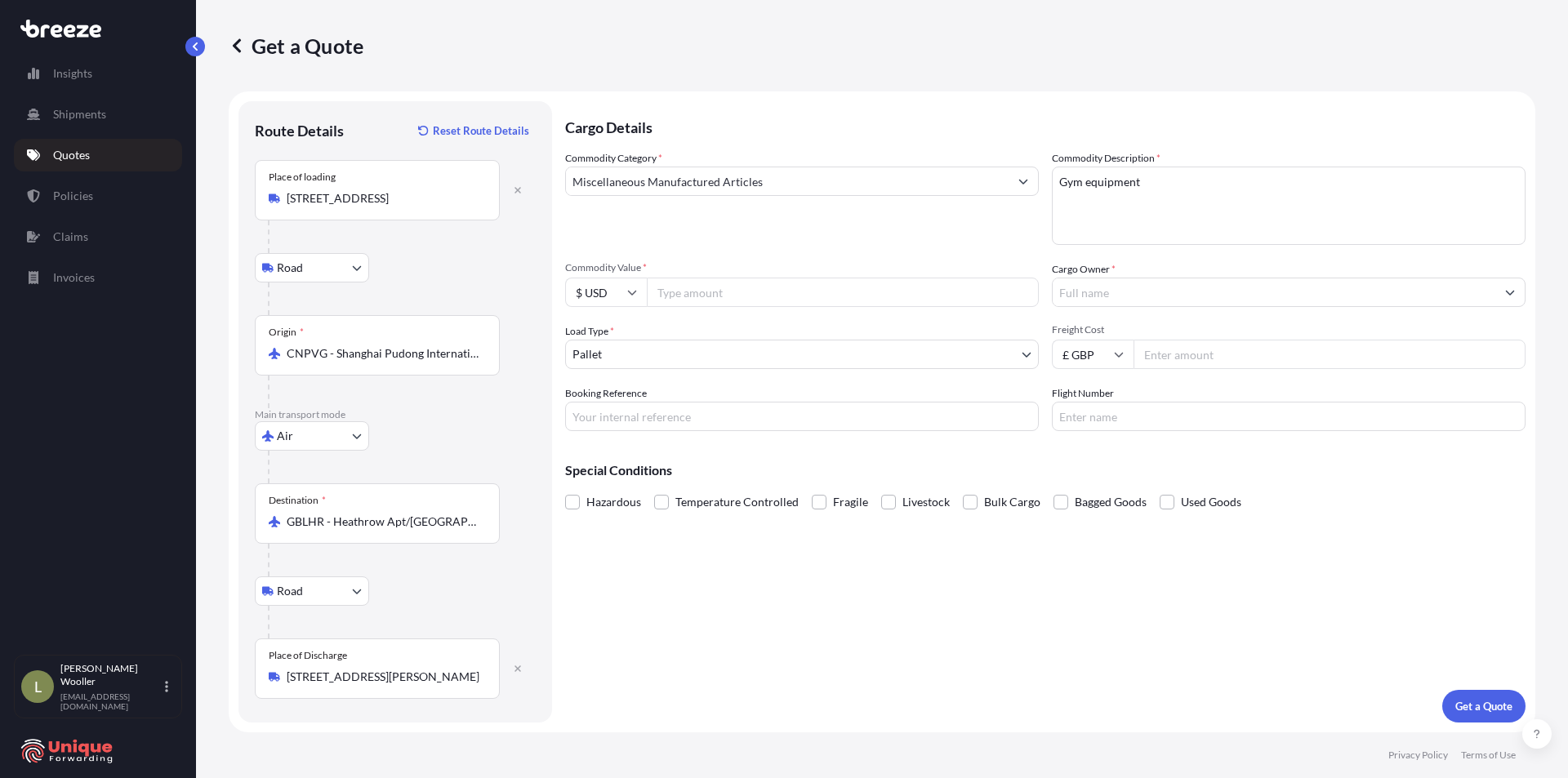
click at [706, 288] on input "Commodity Value *" at bounding box center [843, 292] width 392 height 29
type input "6000"
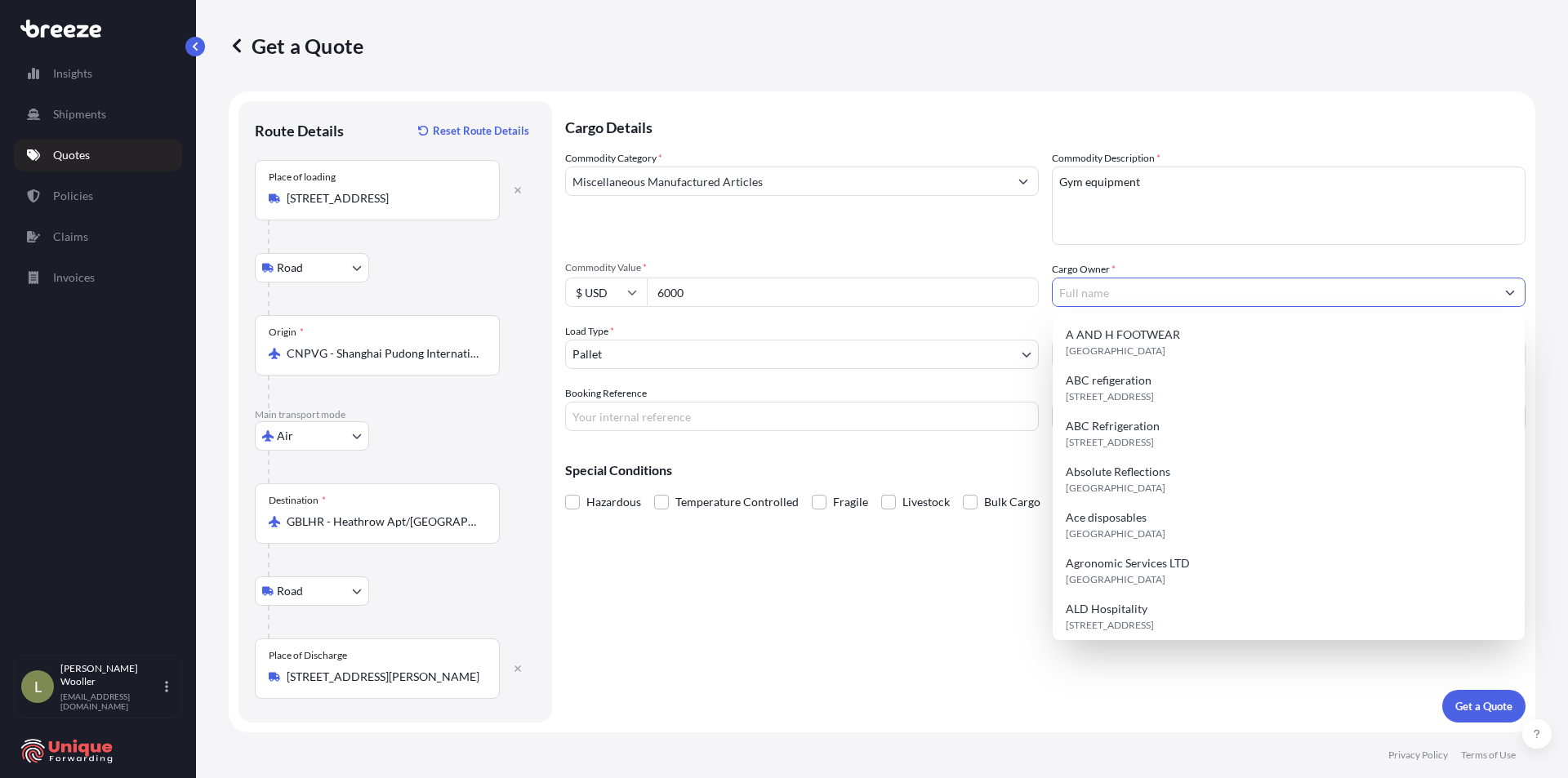
click at [1189, 298] on input "Cargo Owner *" at bounding box center [1274, 292] width 442 height 29
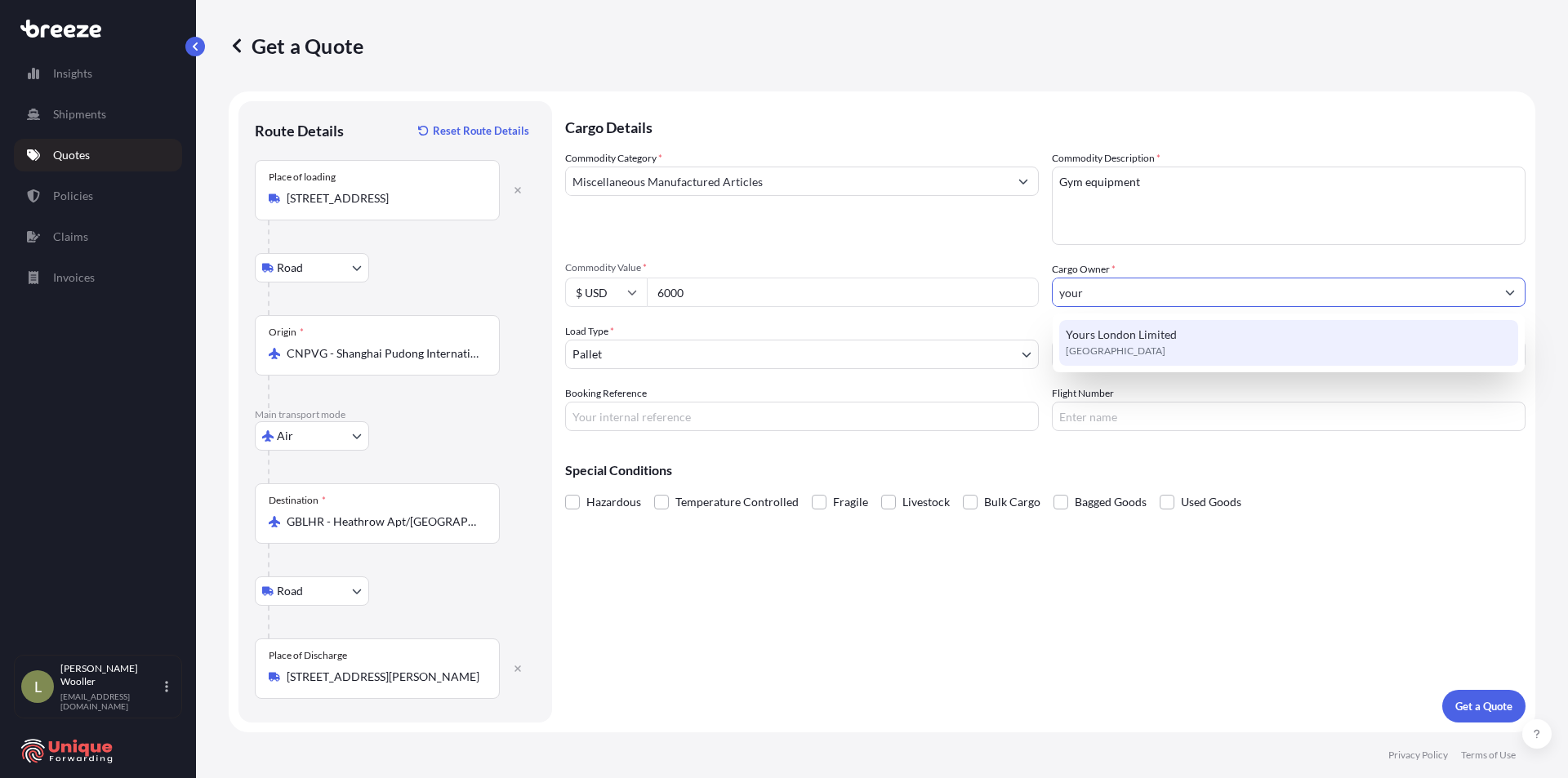
click at [1130, 352] on span "[GEOGRAPHIC_DATA]" at bounding box center [1115, 351] width 99 height 16
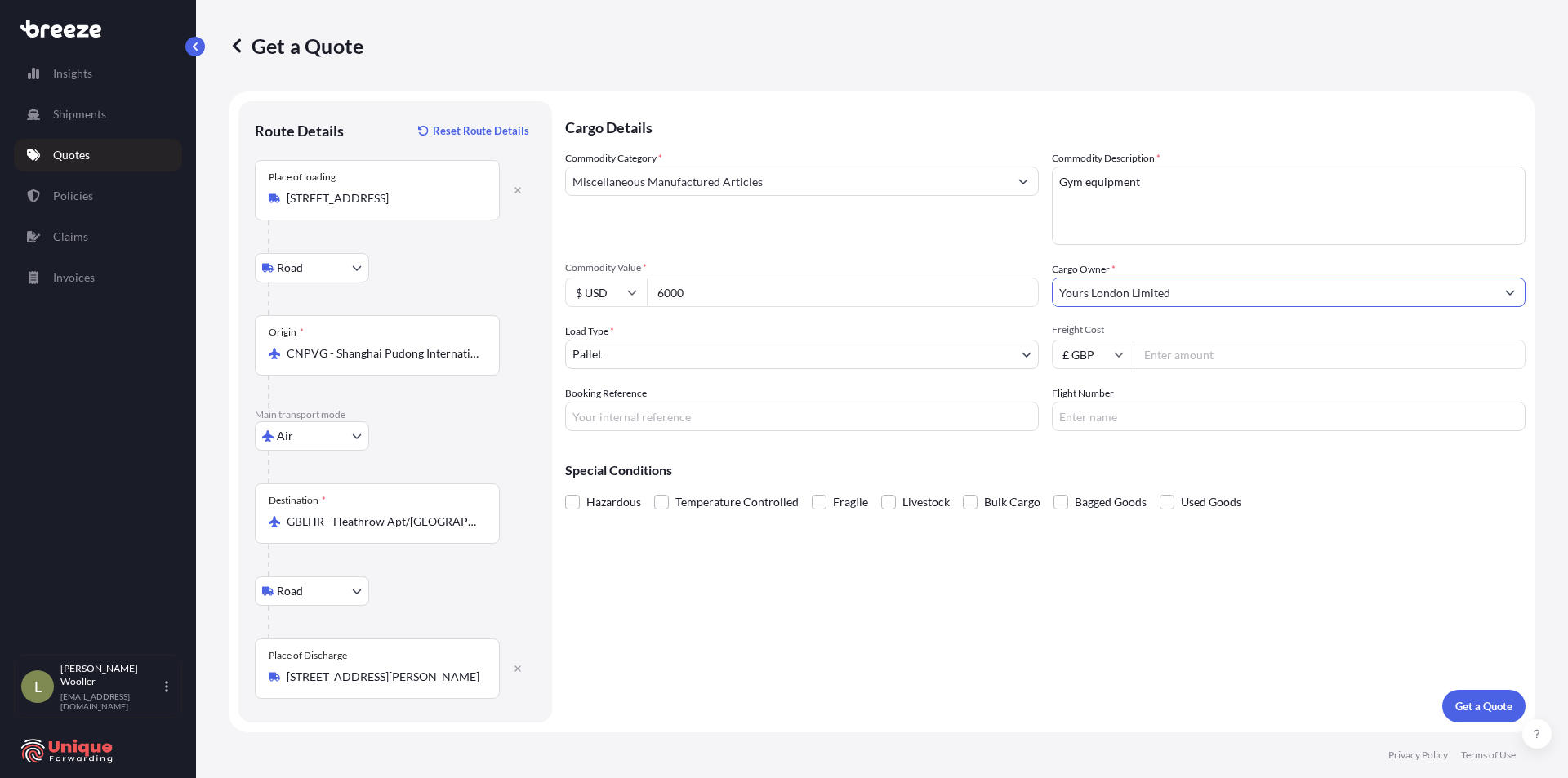
type input "Yours London Limited"
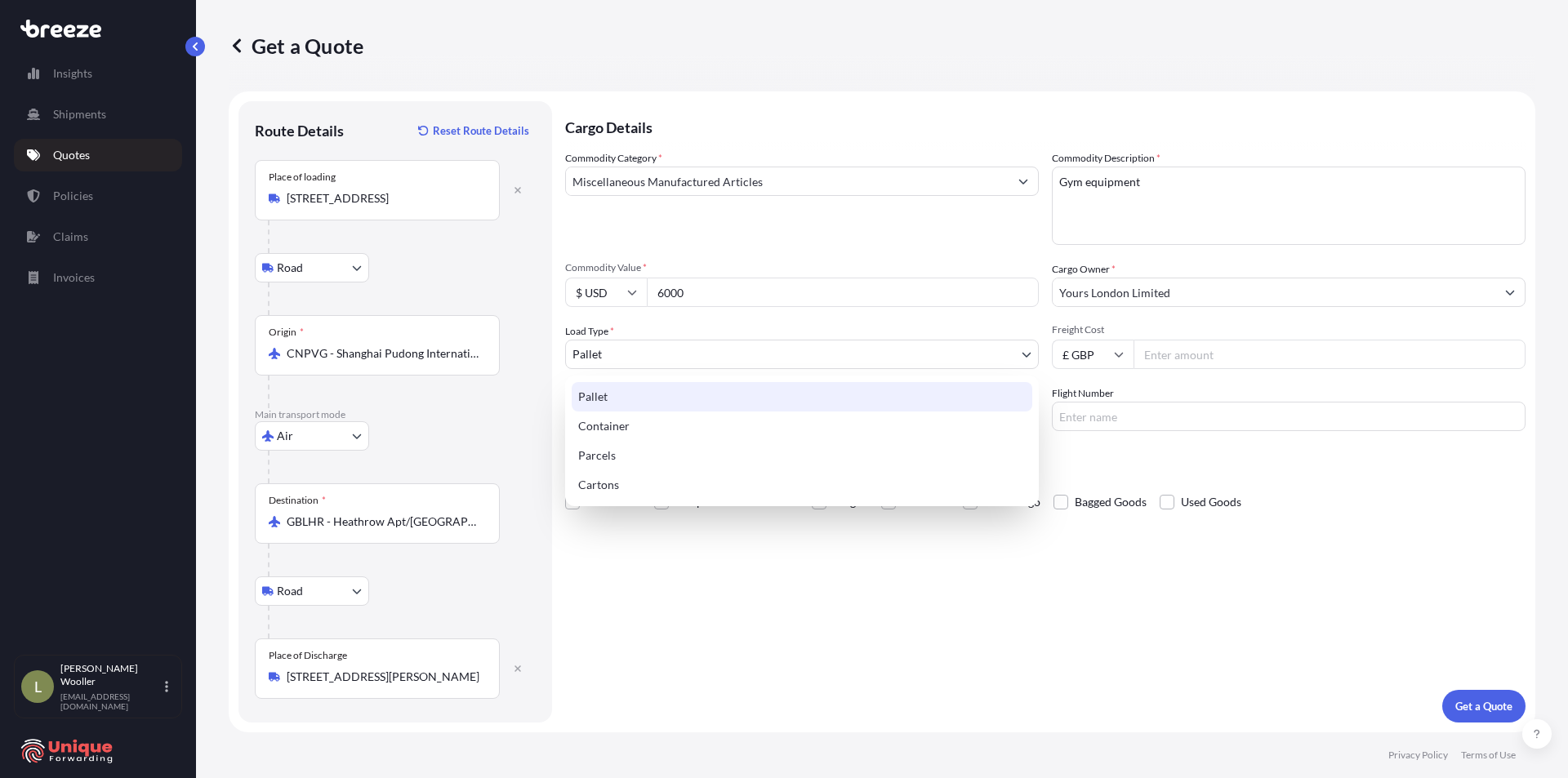
click at [672, 353] on body "2 options available. 0 options available. 1 option available. Insights Shipment…" at bounding box center [784, 389] width 1568 height 778
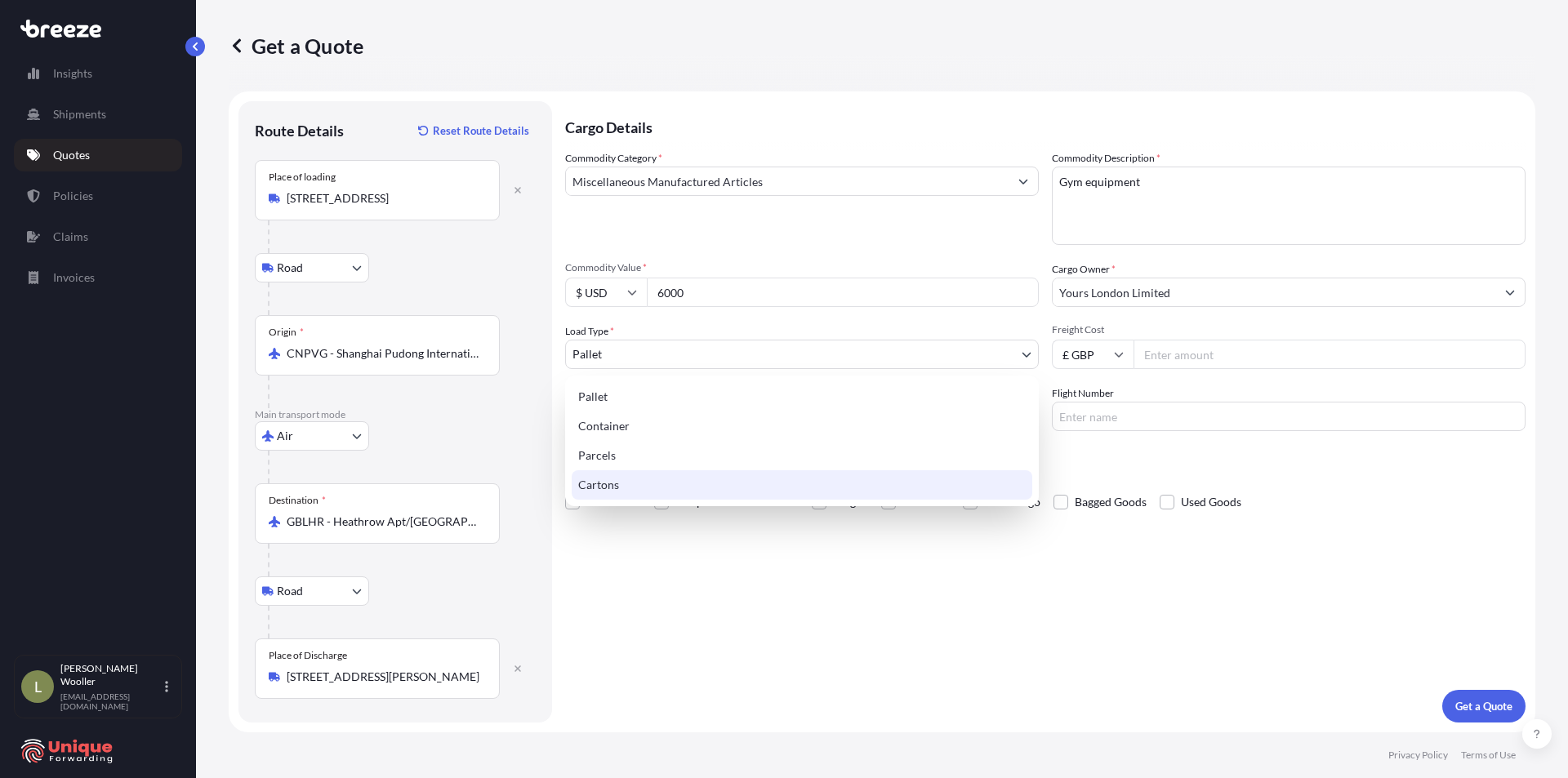
click at [644, 495] on div "Cartons" at bounding box center [803, 484] width 461 height 29
select select "4"
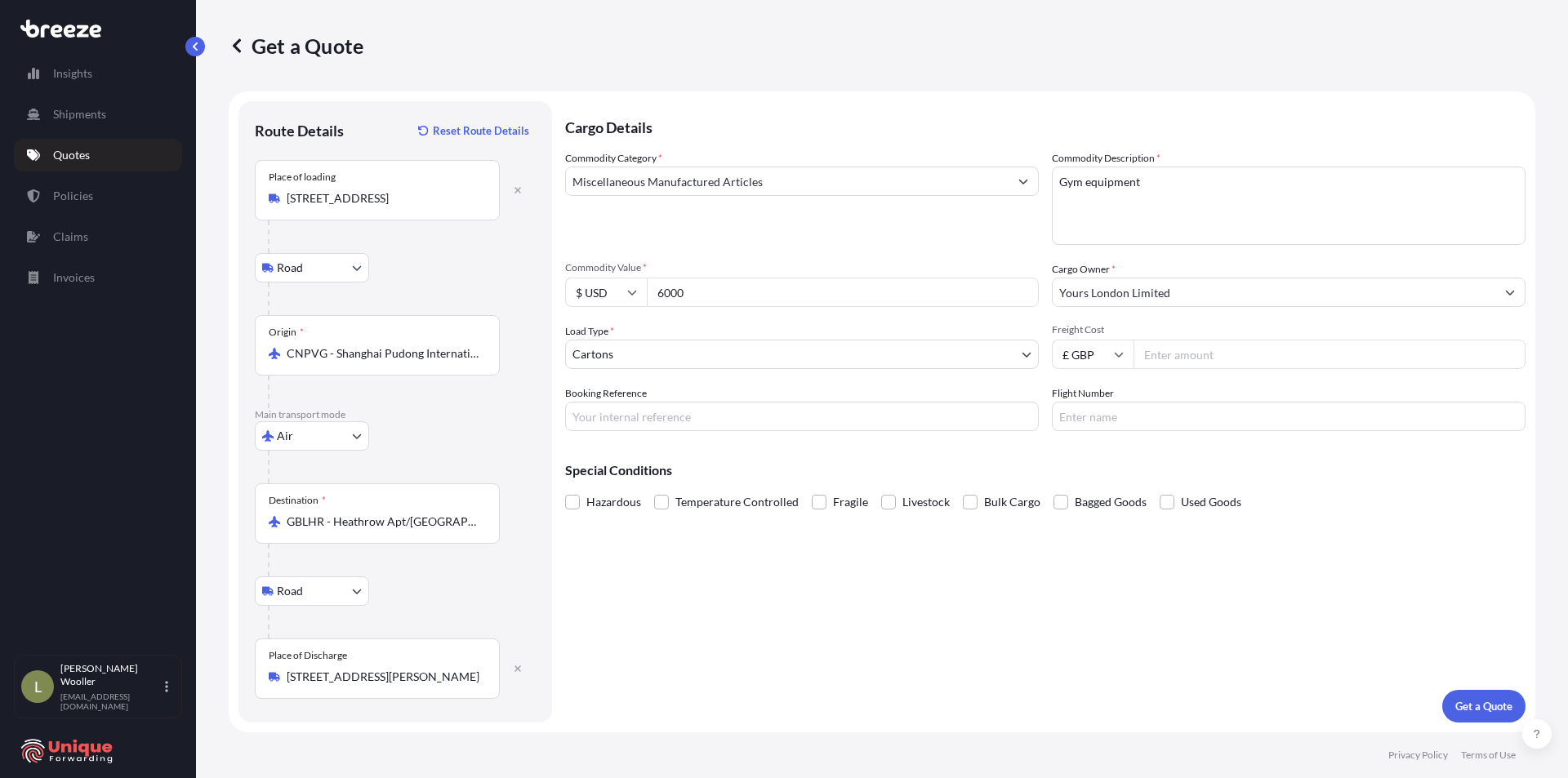
click at [1179, 354] on input "Freight Cost" at bounding box center [1330, 354] width 392 height 29
click at [1185, 353] on input "Freight Cost" at bounding box center [1330, 354] width 392 height 29
type input "3240"
click at [649, 424] on input "Booking Reference" at bounding box center [802, 416] width 474 height 29
click at [612, 415] on input "Booking Reference" at bounding box center [802, 416] width 474 height 29
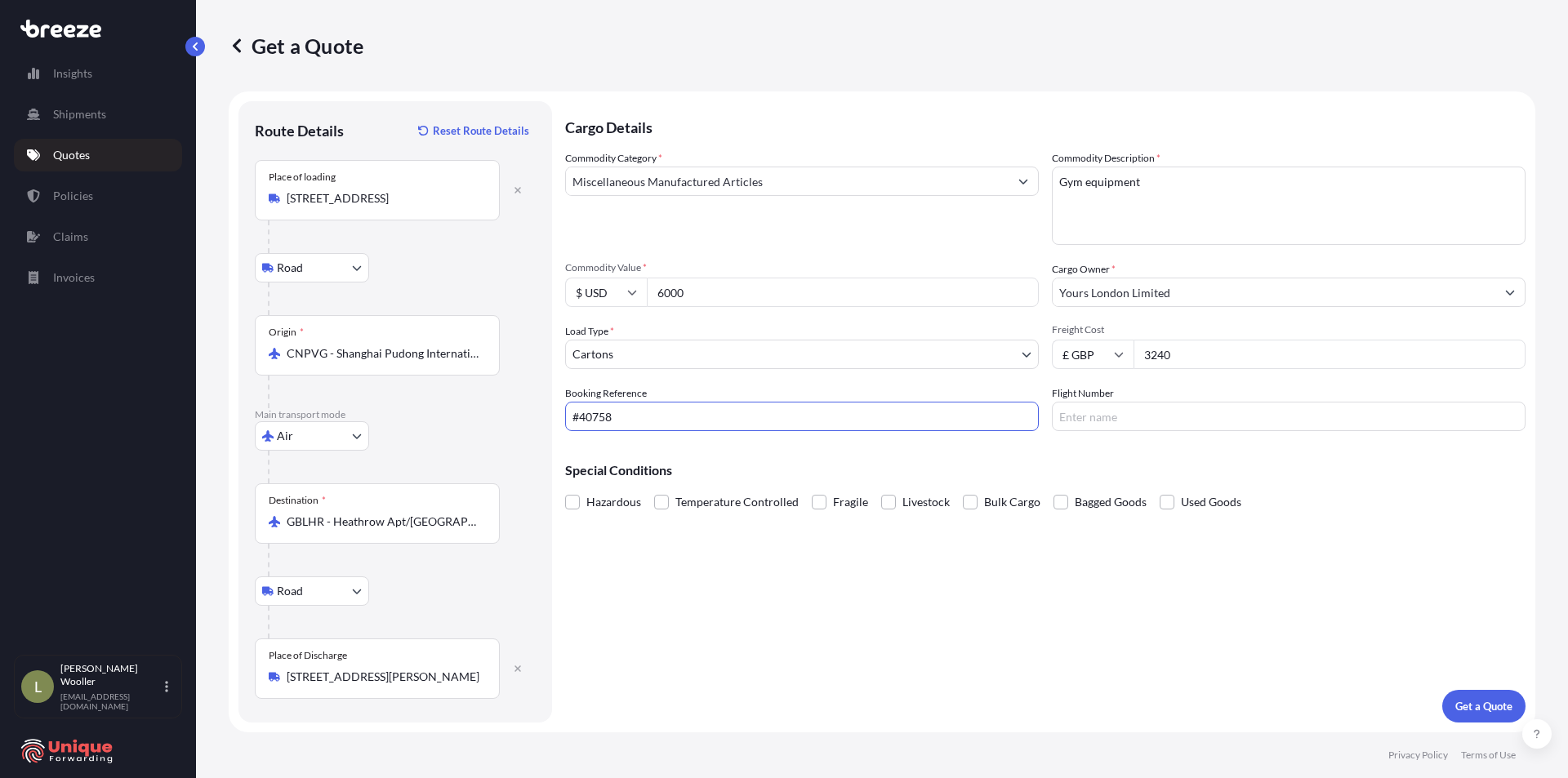
type input "#40758"
click at [1069, 579] on div "Cargo Details Commodity Category * Miscellaneous Manufactured Articles Commodit…" at bounding box center [1046, 411] width 961 height 622
click at [1482, 711] on p "Get a Quote" at bounding box center [1484, 706] width 57 height 16
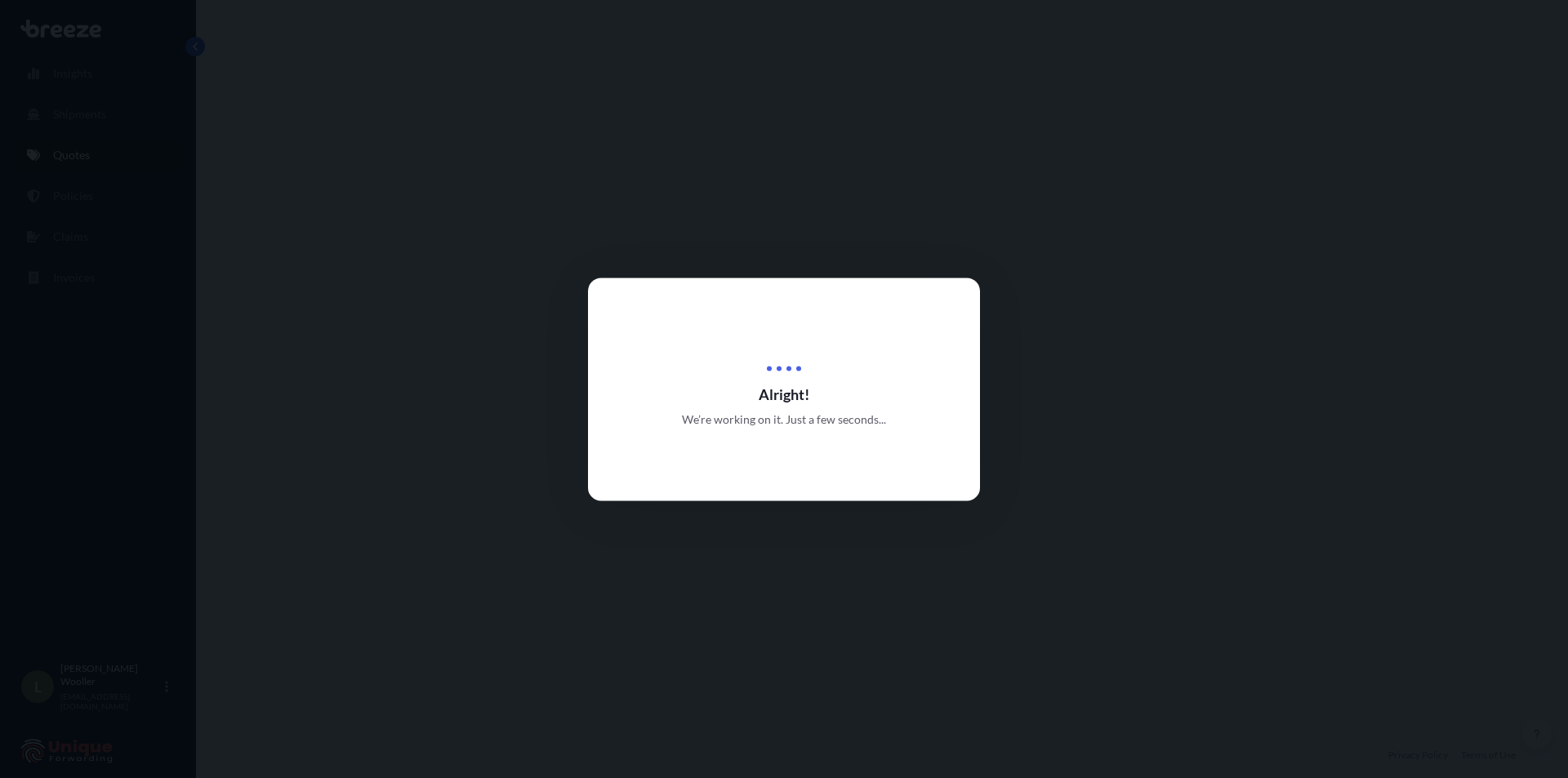
select select "Road"
select select "Air"
select select "Road"
select select "4"
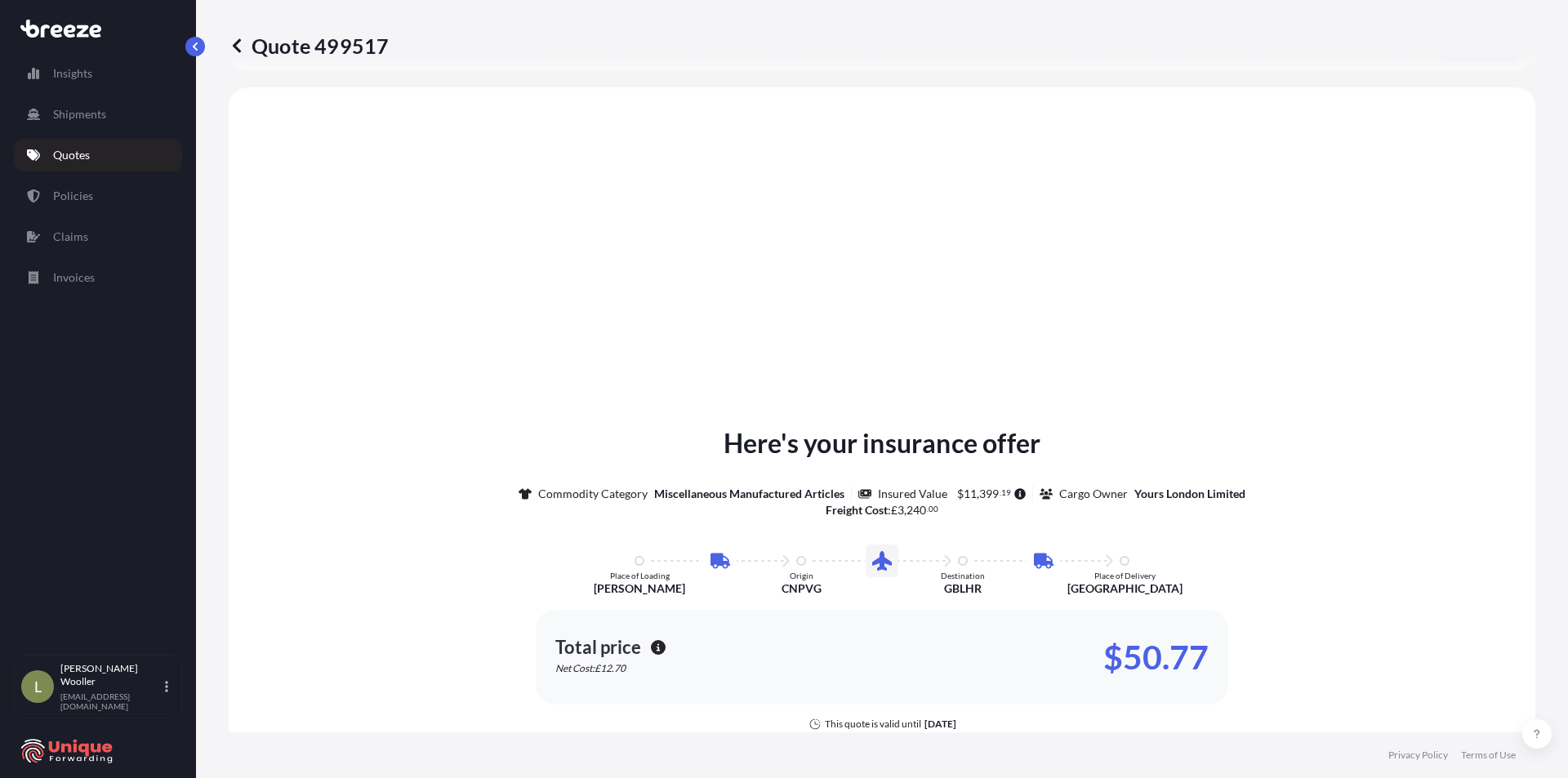
scroll to position [654, 0]
